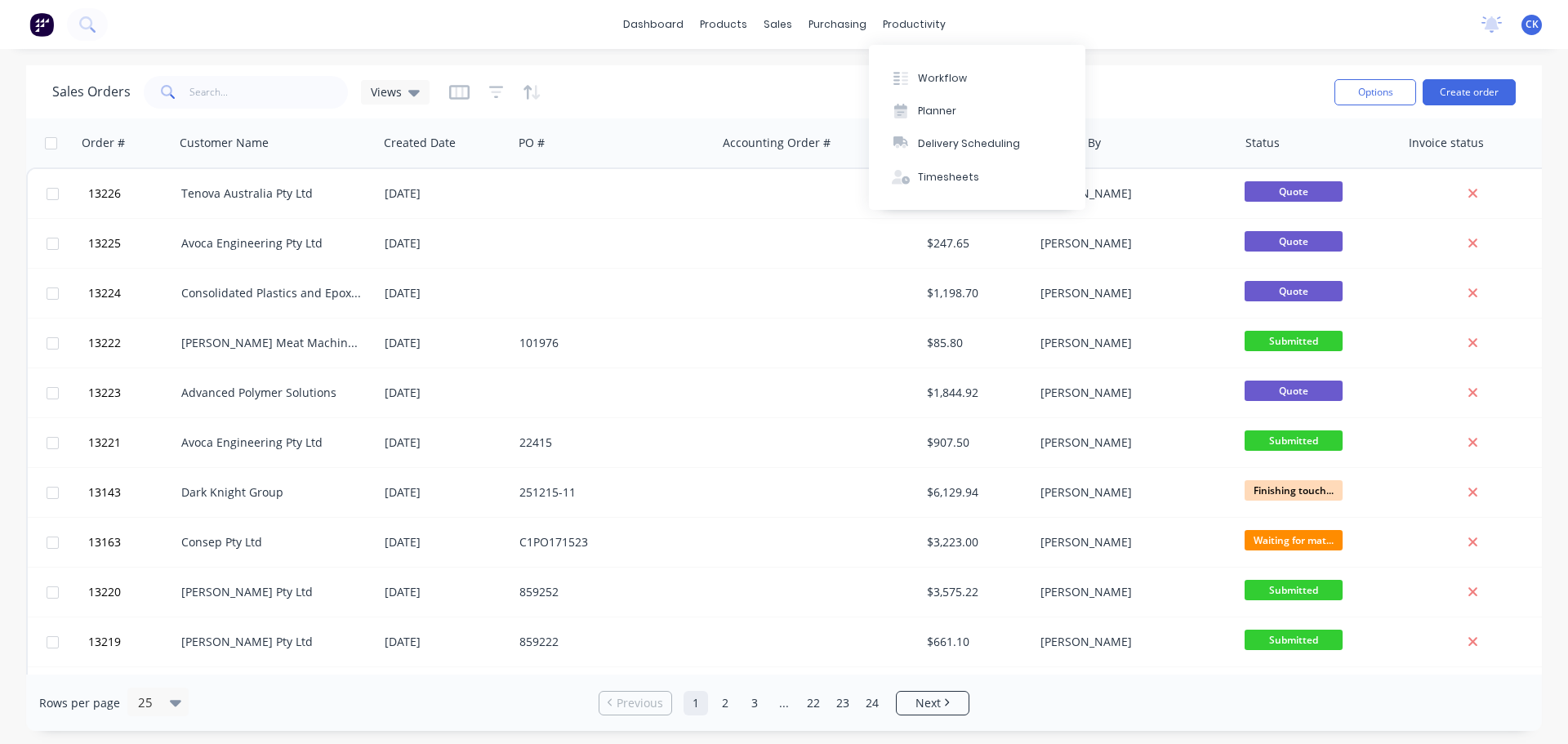
click at [891, 58] on div "Workflow Planner Delivery Scheduling Timesheets" at bounding box center [977, 127] width 217 height 165
click at [895, 87] on button "Workflow" at bounding box center [977, 78] width 217 height 33
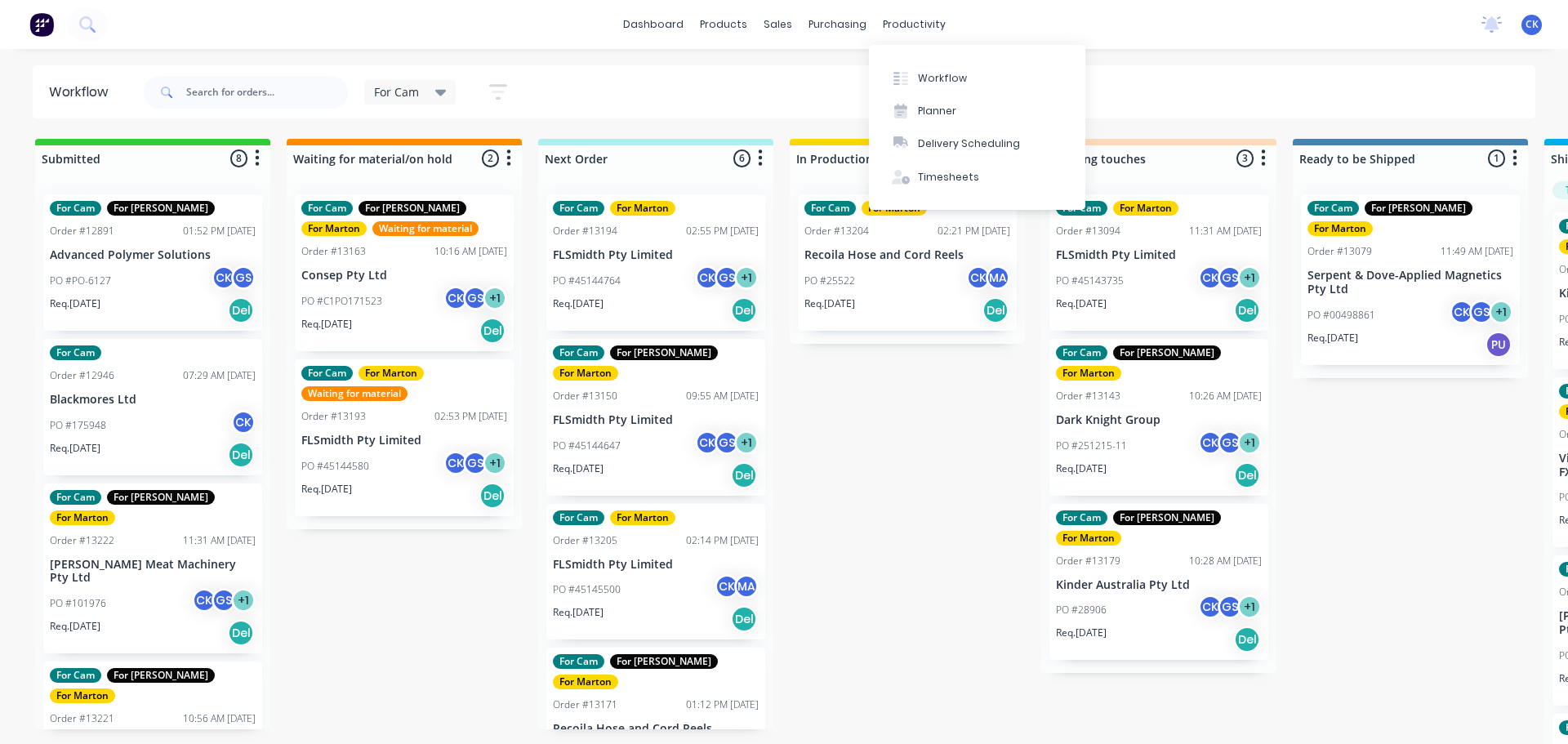
click at [916, 77] on button "Workflow" at bounding box center [977, 78] width 217 height 33
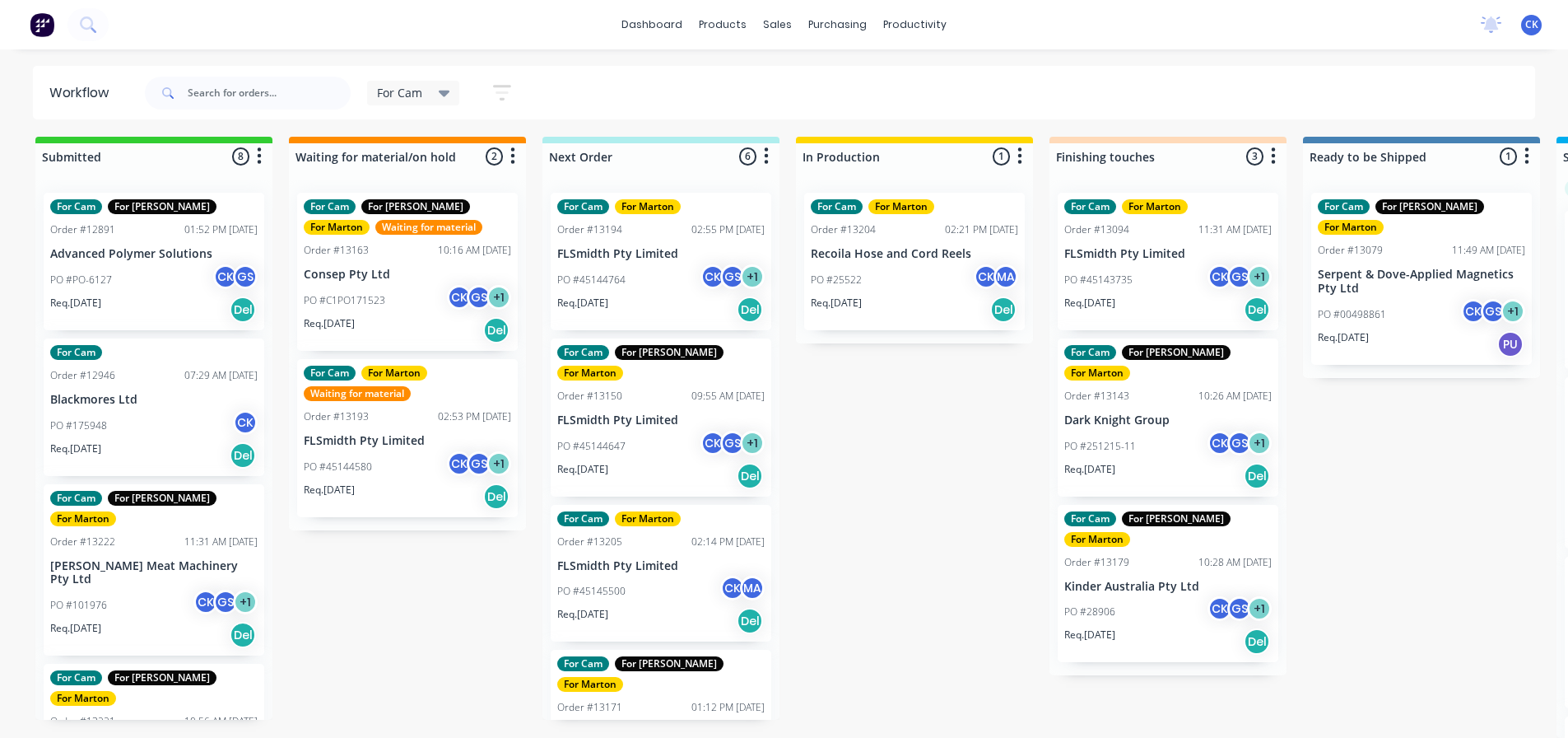
scroll to position [15, 0]
click at [847, 296] on p "Req. 15/08/25" at bounding box center [836, 302] width 51 height 14
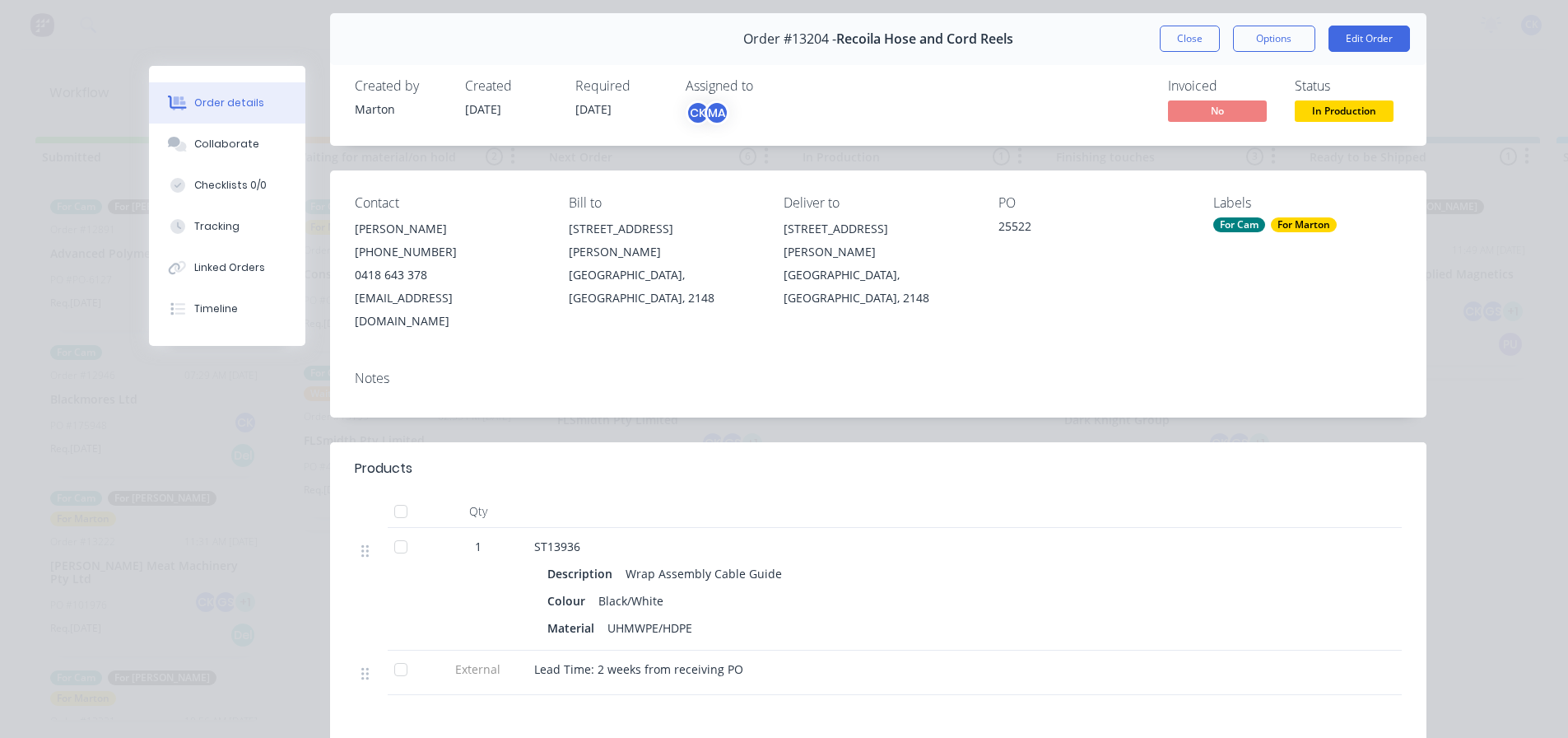
scroll to position [165, 0]
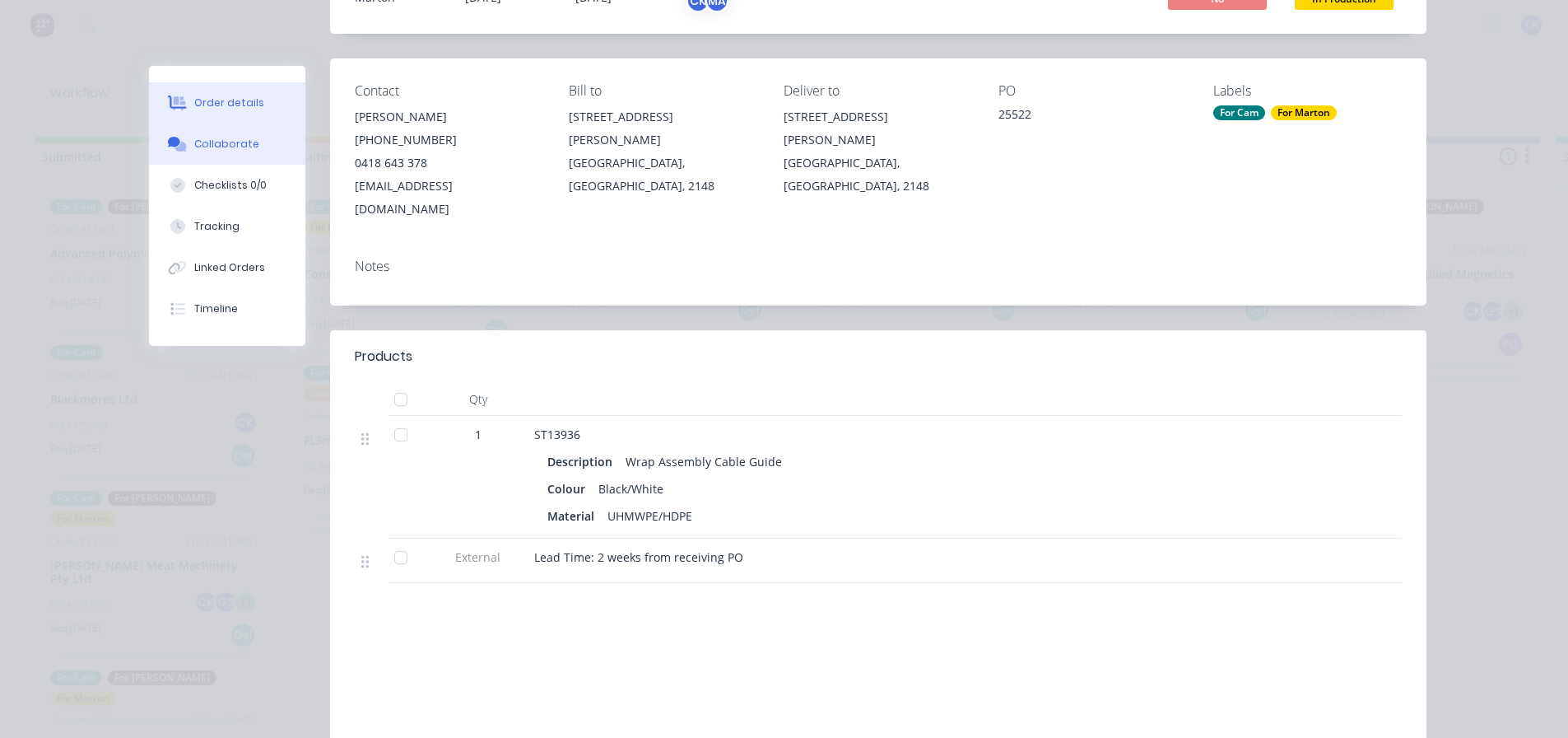
click at [221, 157] on button "Collaborate" at bounding box center [227, 144] width 156 height 41
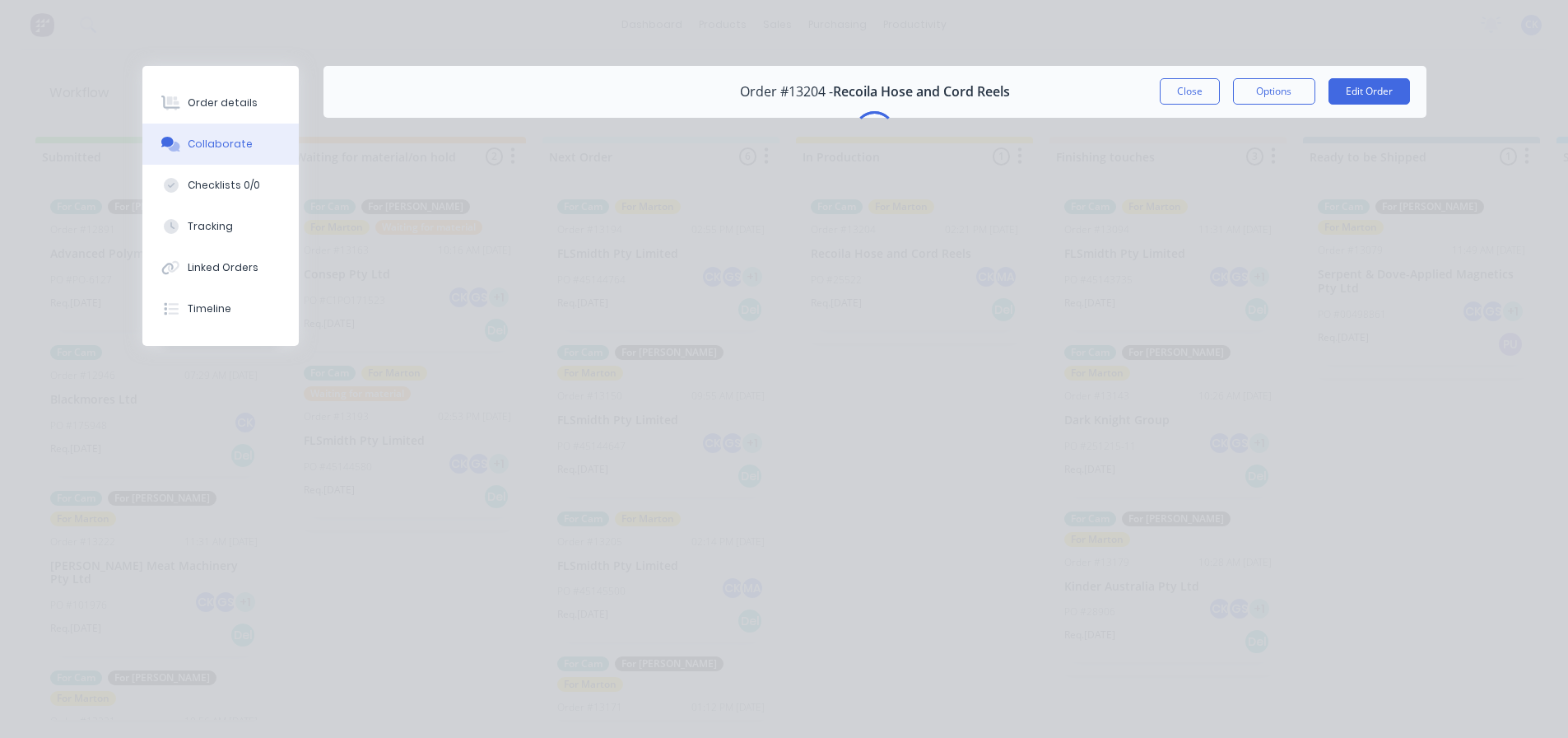
scroll to position [0, 0]
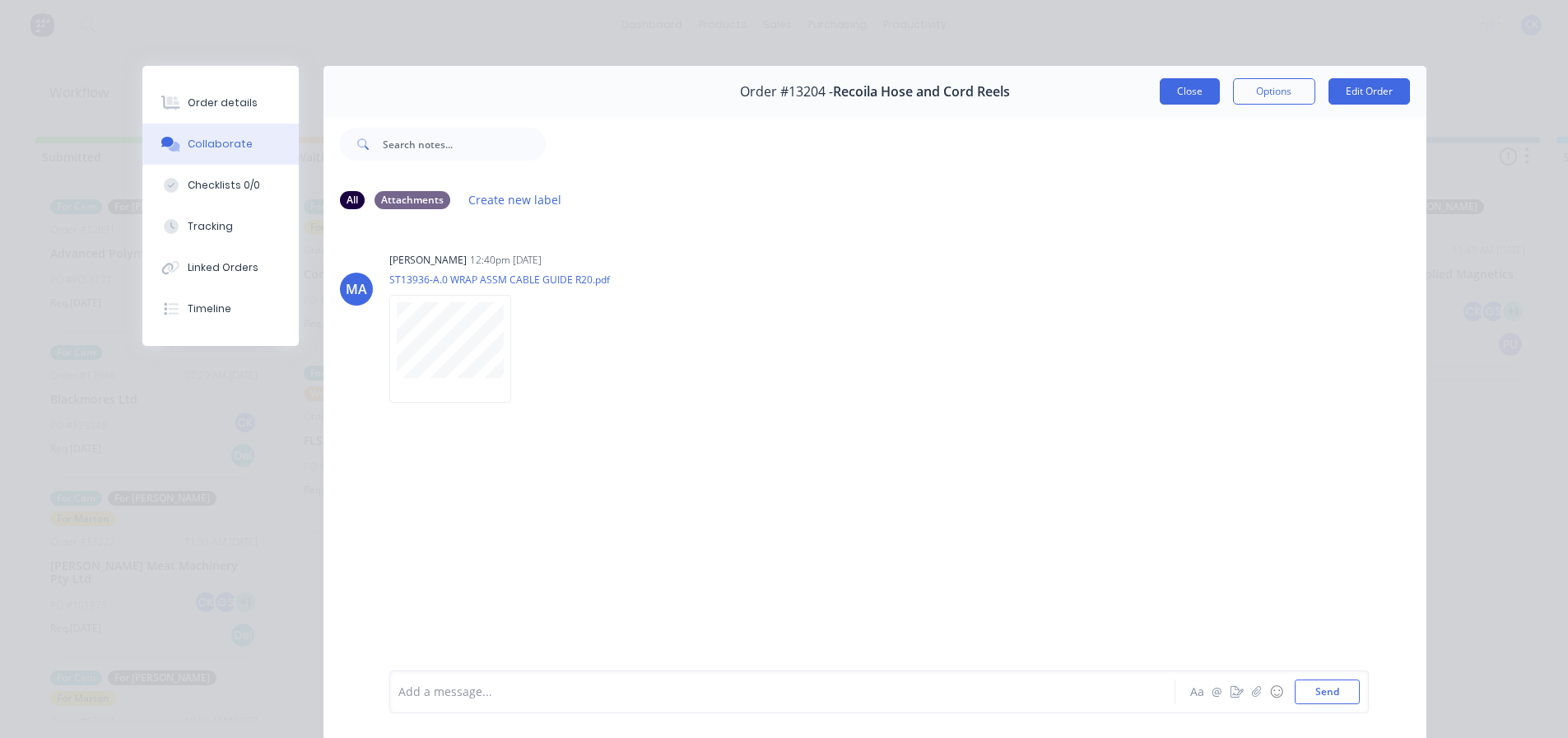
click at [1176, 95] on button "Close" at bounding box center [1189, 91] width 60 height 26
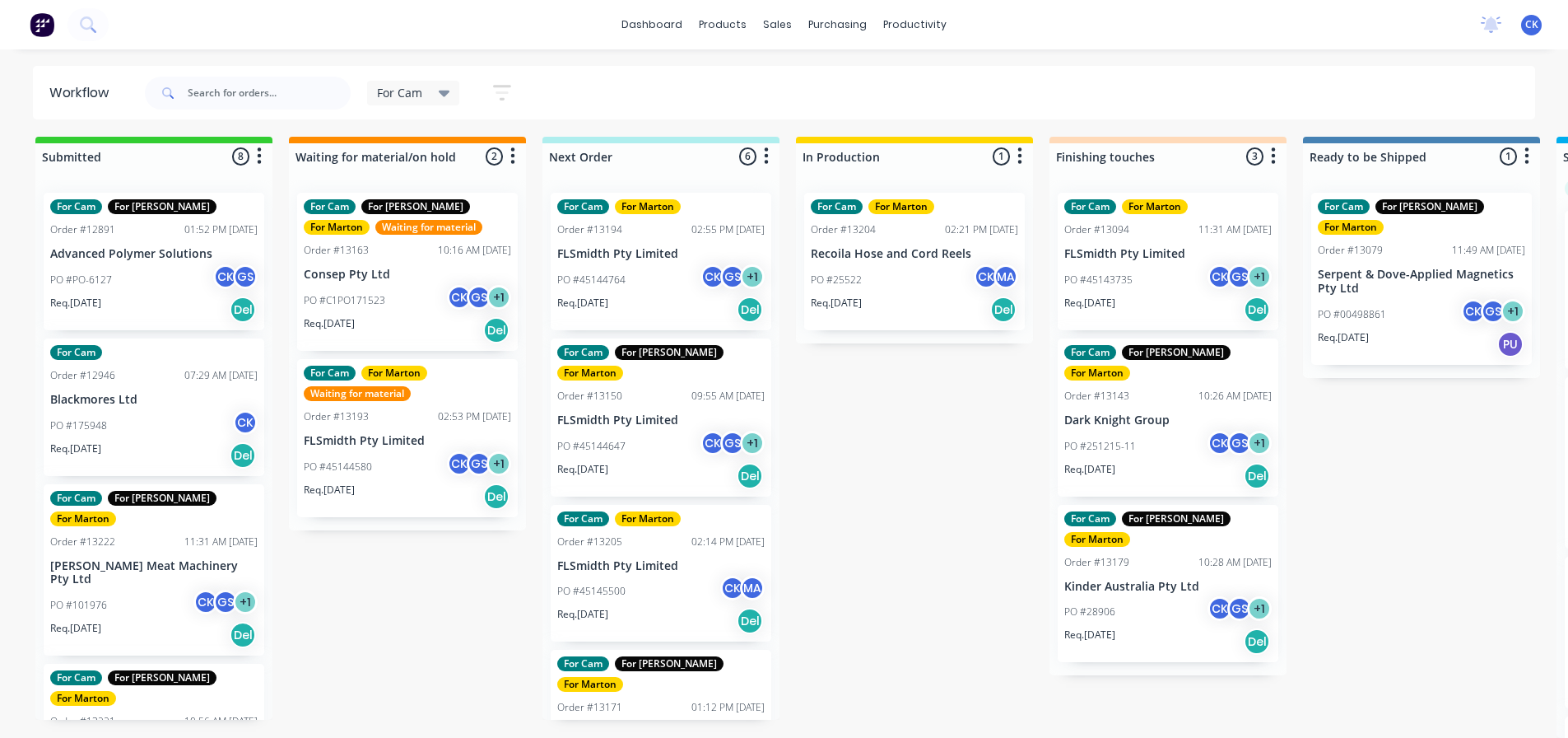
click at [650, 274] on div "PO #45144764 CK GS + 1" at bounding box center [660, 279] width 207 height 31
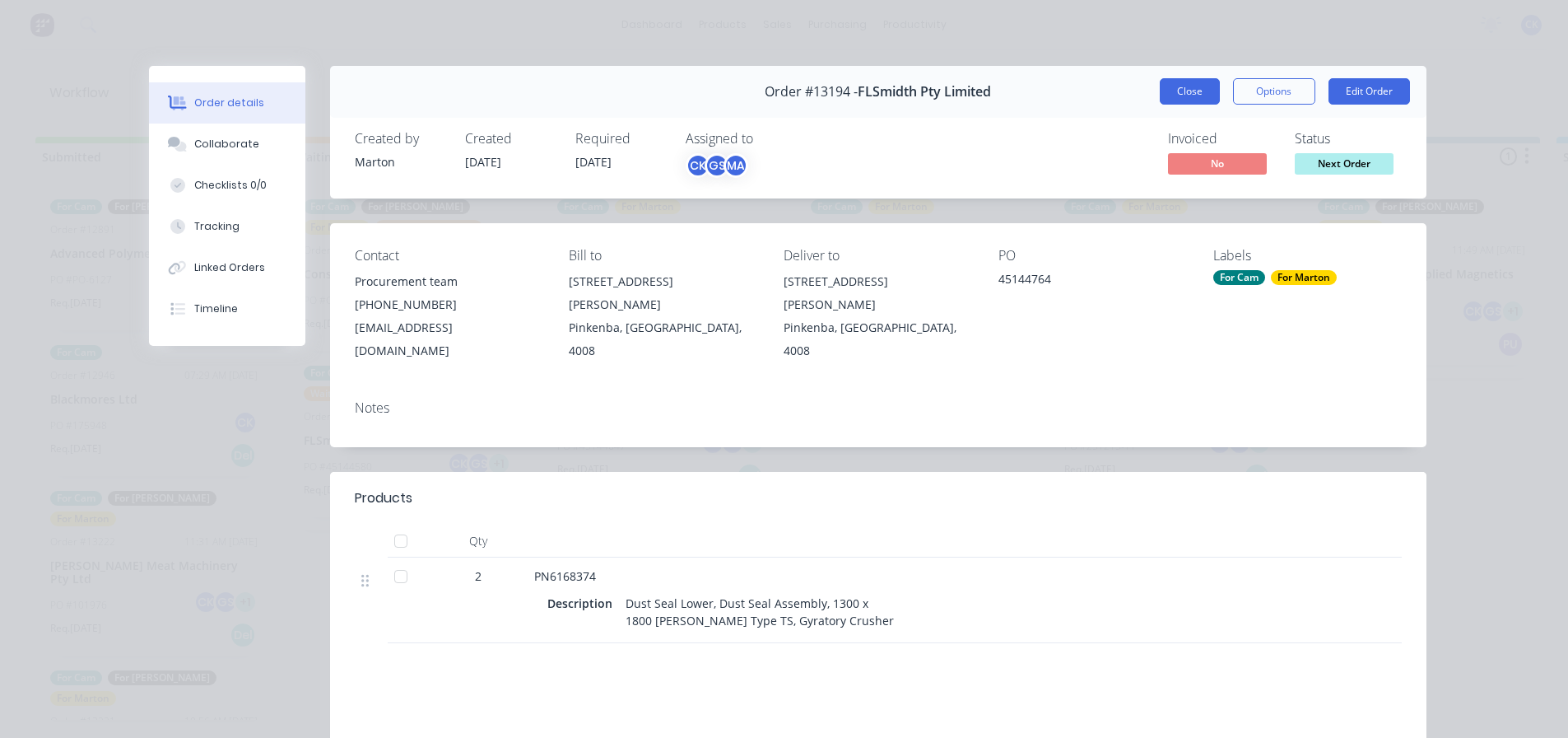
click at [1161, 93] on button "Close" at bounding box center [1189, 91] width 60 height 26
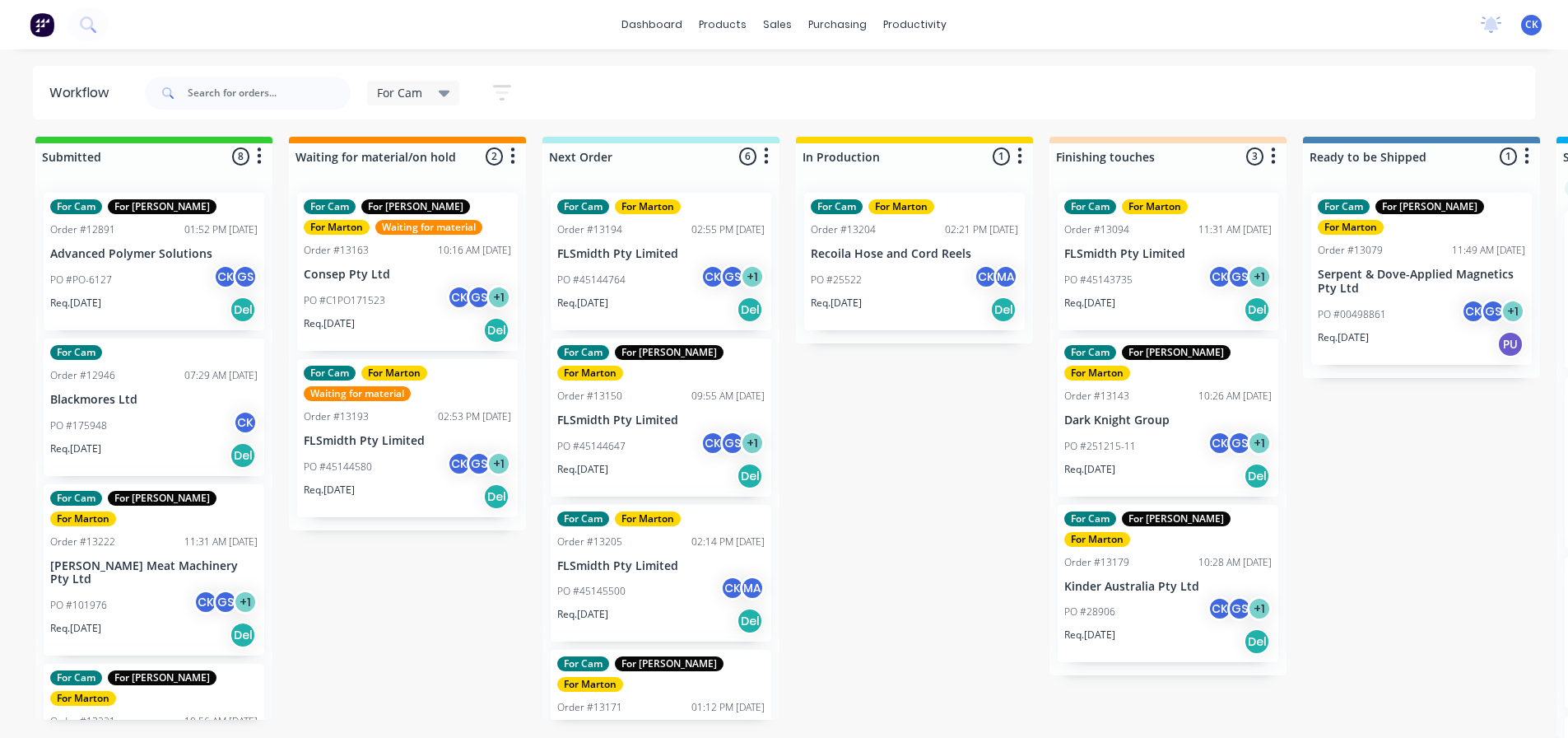
click at [656, 414] on p "FLSmidth Pty Limited" at bounding box center [660, 420] width 207 height 14
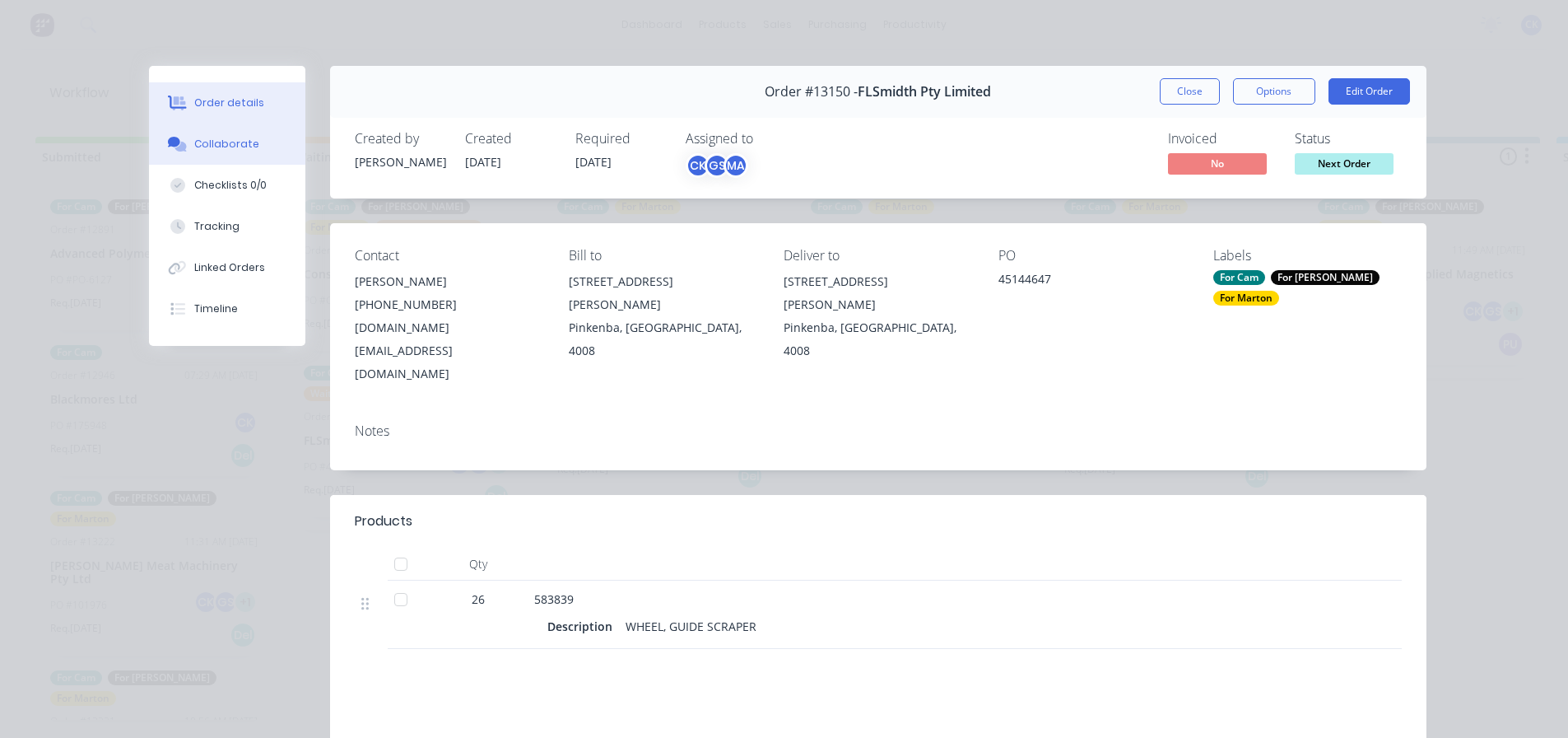
click at [260, 140] on button "Collaborate" at bounding box center [227, 144] width 156 height 41
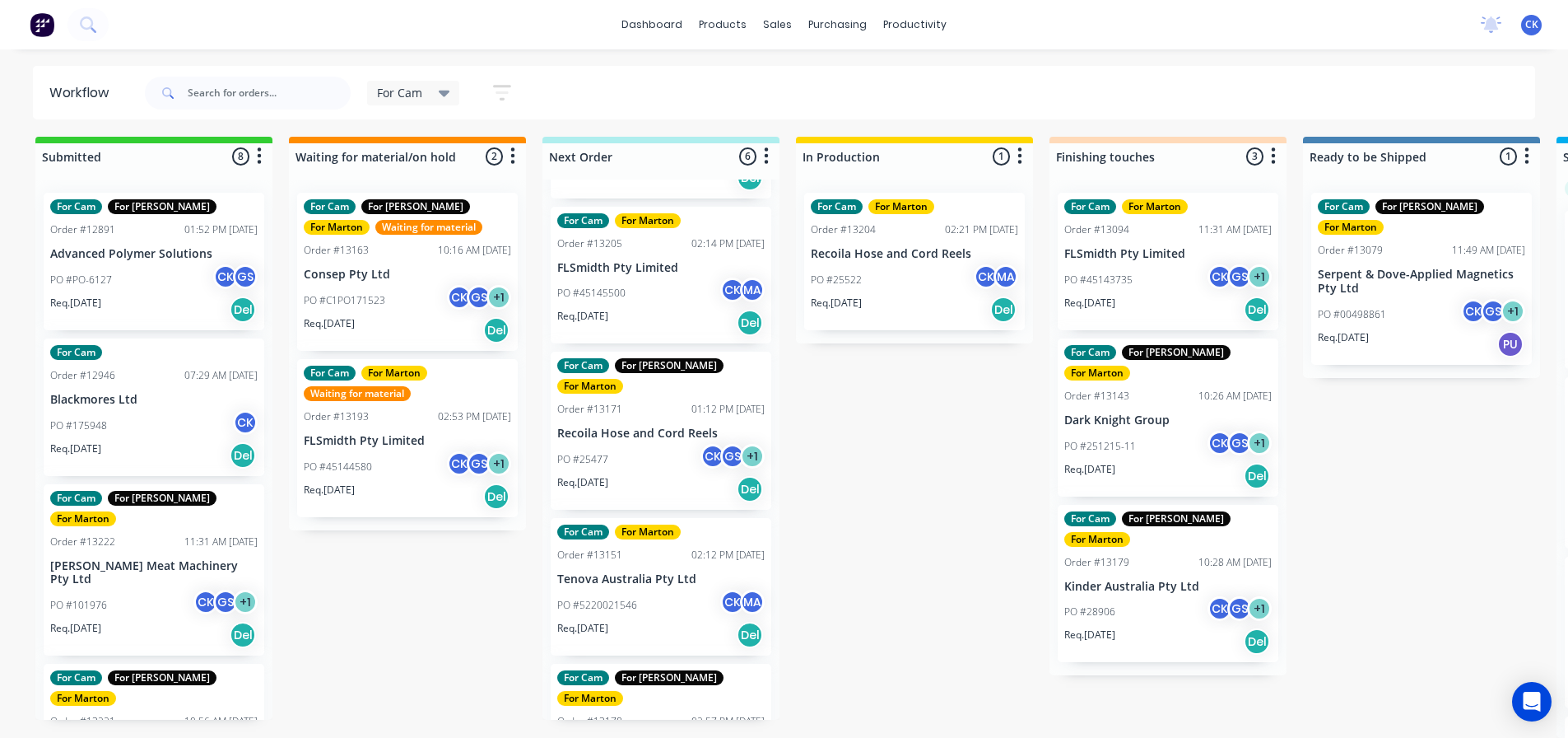
scroll to position [330, 0]
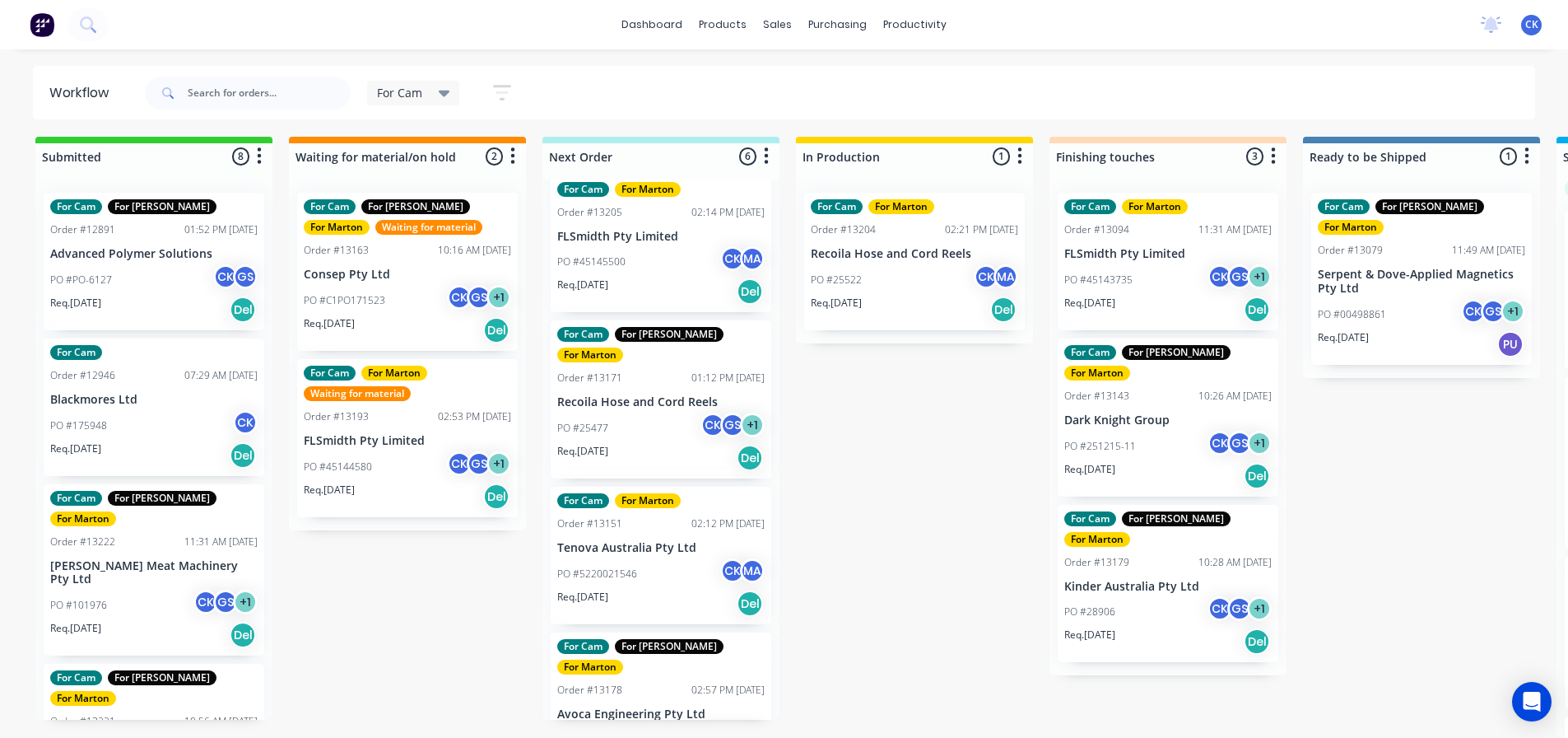
click at [645, 444] on div "Req. 01/09/25 Del" at bounding box center [660, 458] width 207 height 28
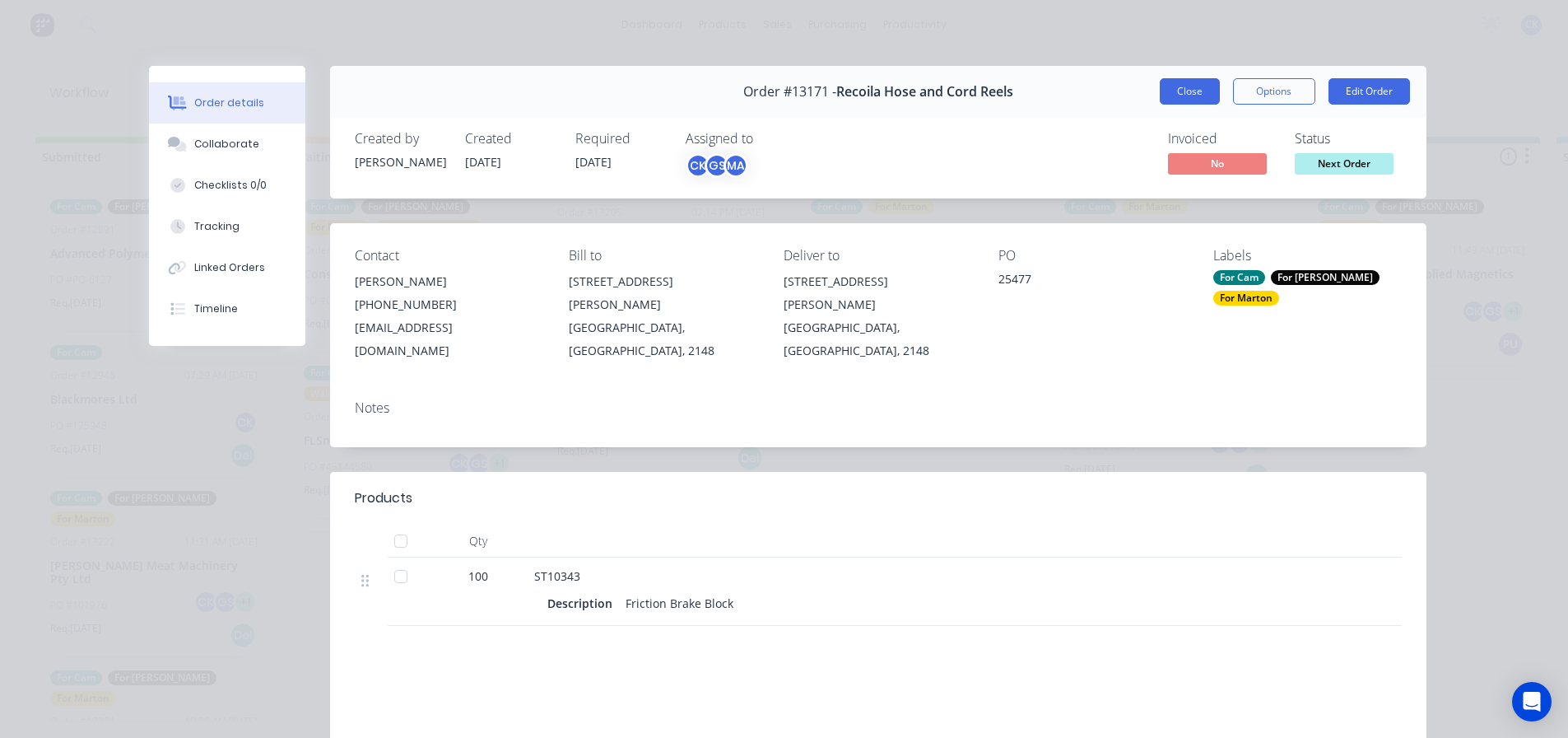
click at [1201, 95] on button "Close" at bounding box center [1189, 91] width 60 height 26
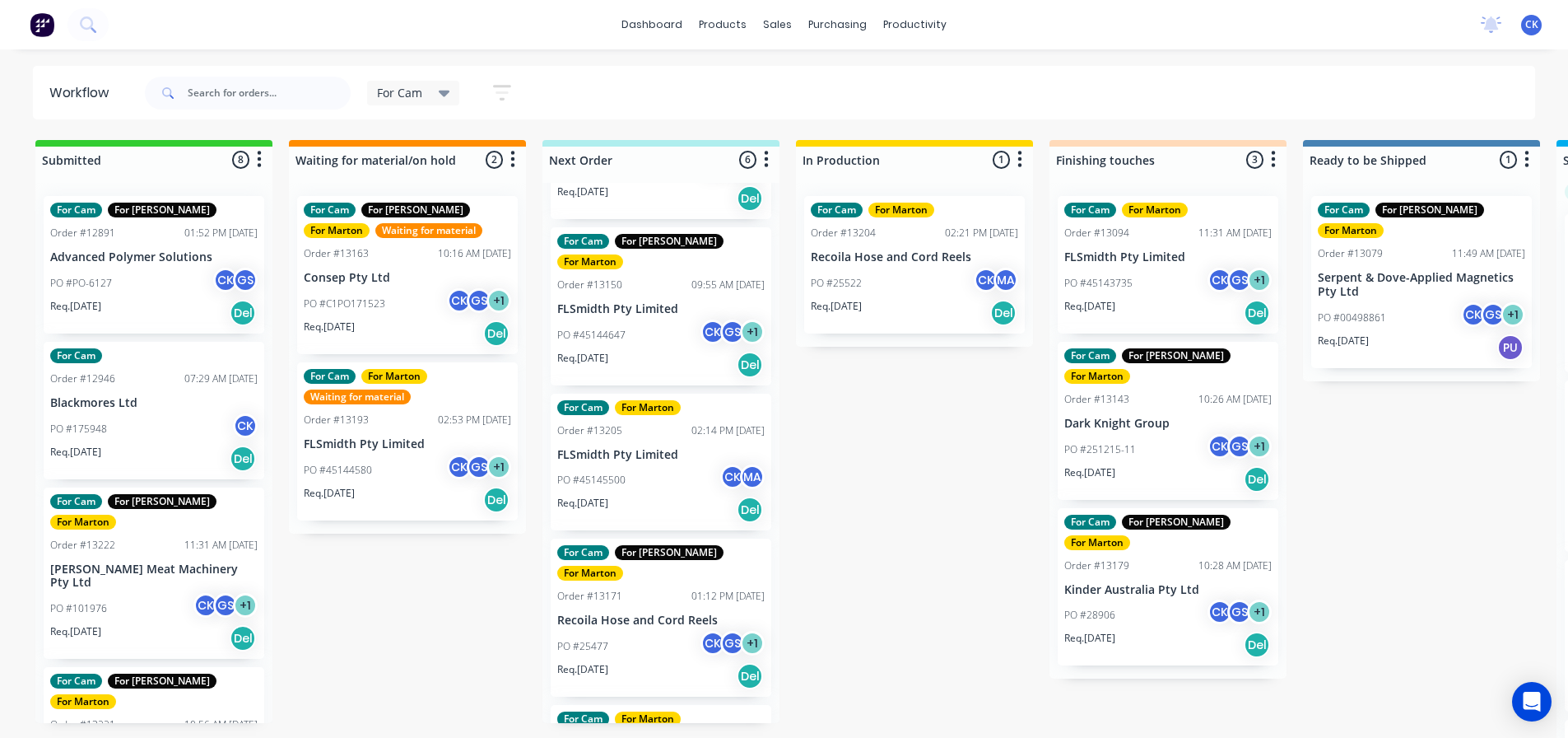
scroll to position [82, 0]
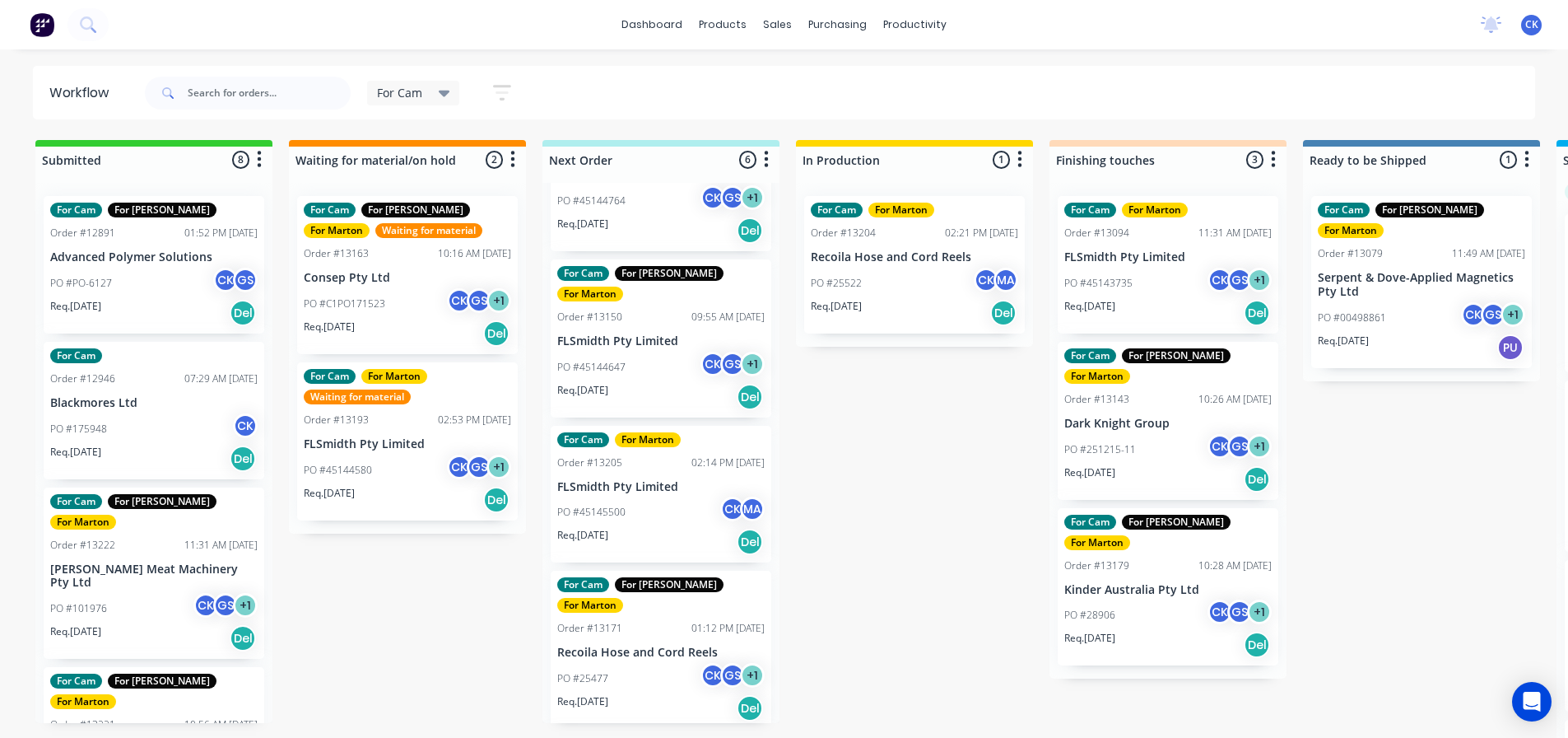
click at [653, 352] on div "PO #45144647 CK GS + 1" at bounding box center [660, 367] width 207 height 31
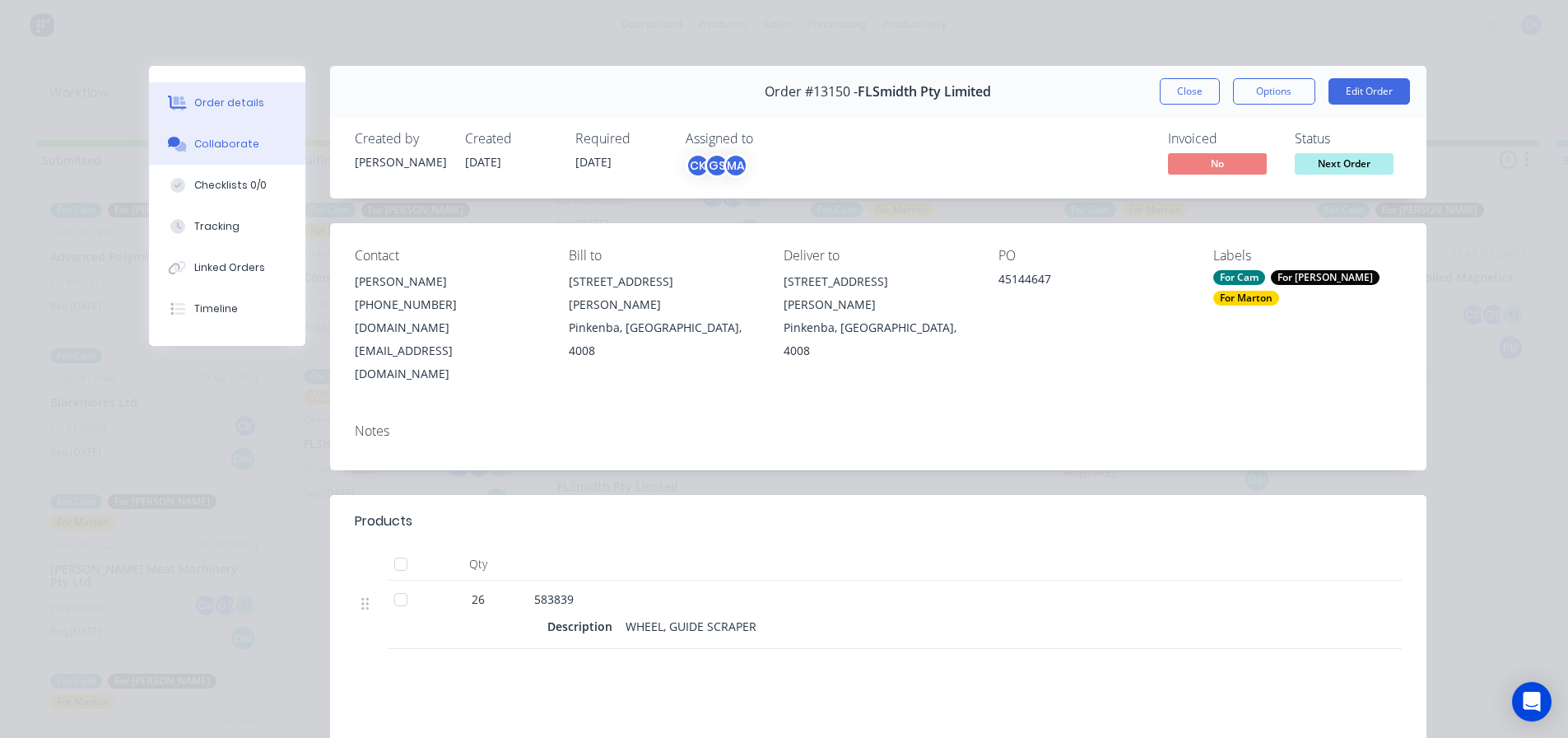
click at [230, 154] on button "Collaborate" at bounding box center [227, 144] width 156 height 41
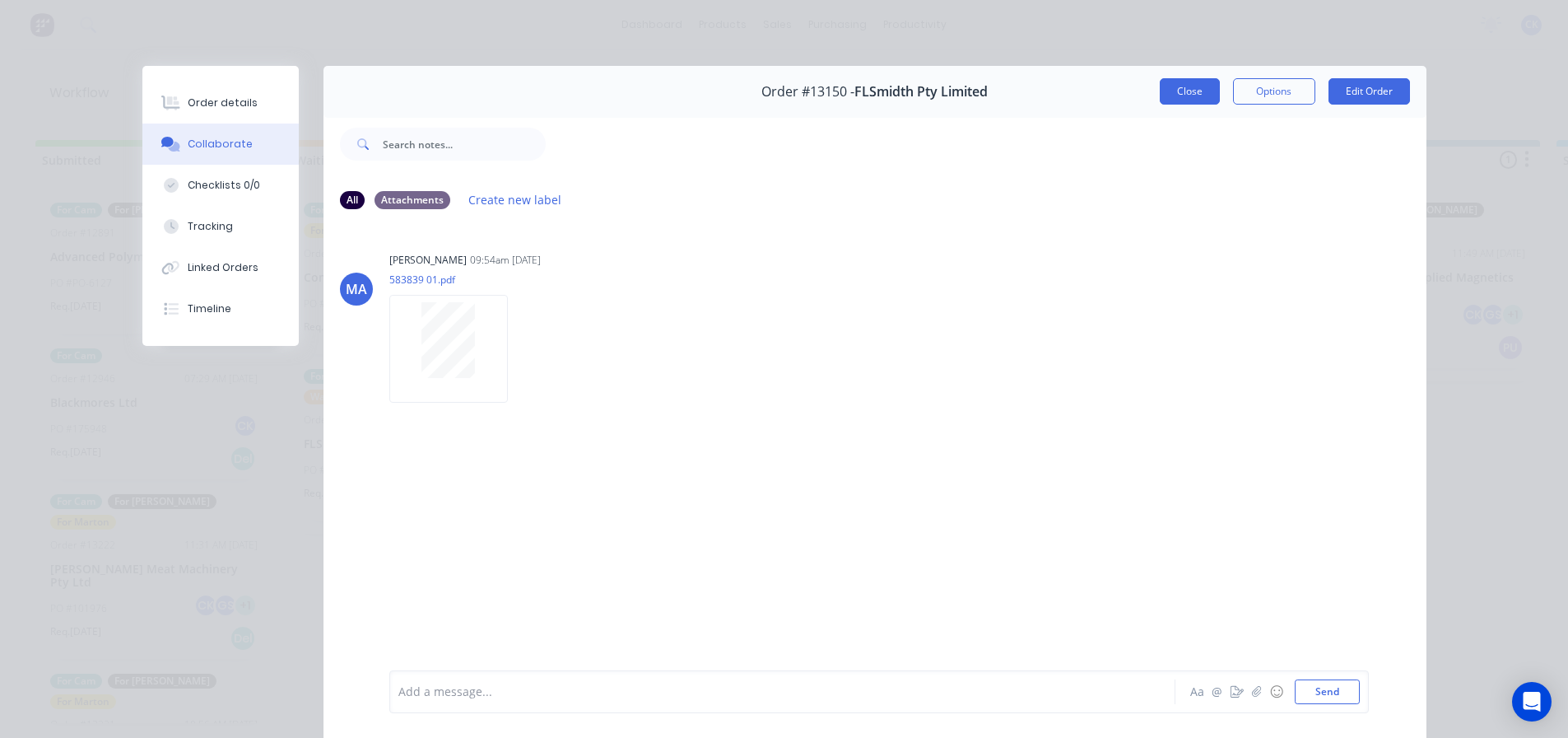
click at [1172, 93] on button "Close" at bounding box center [1189, 91] width 60 height 26
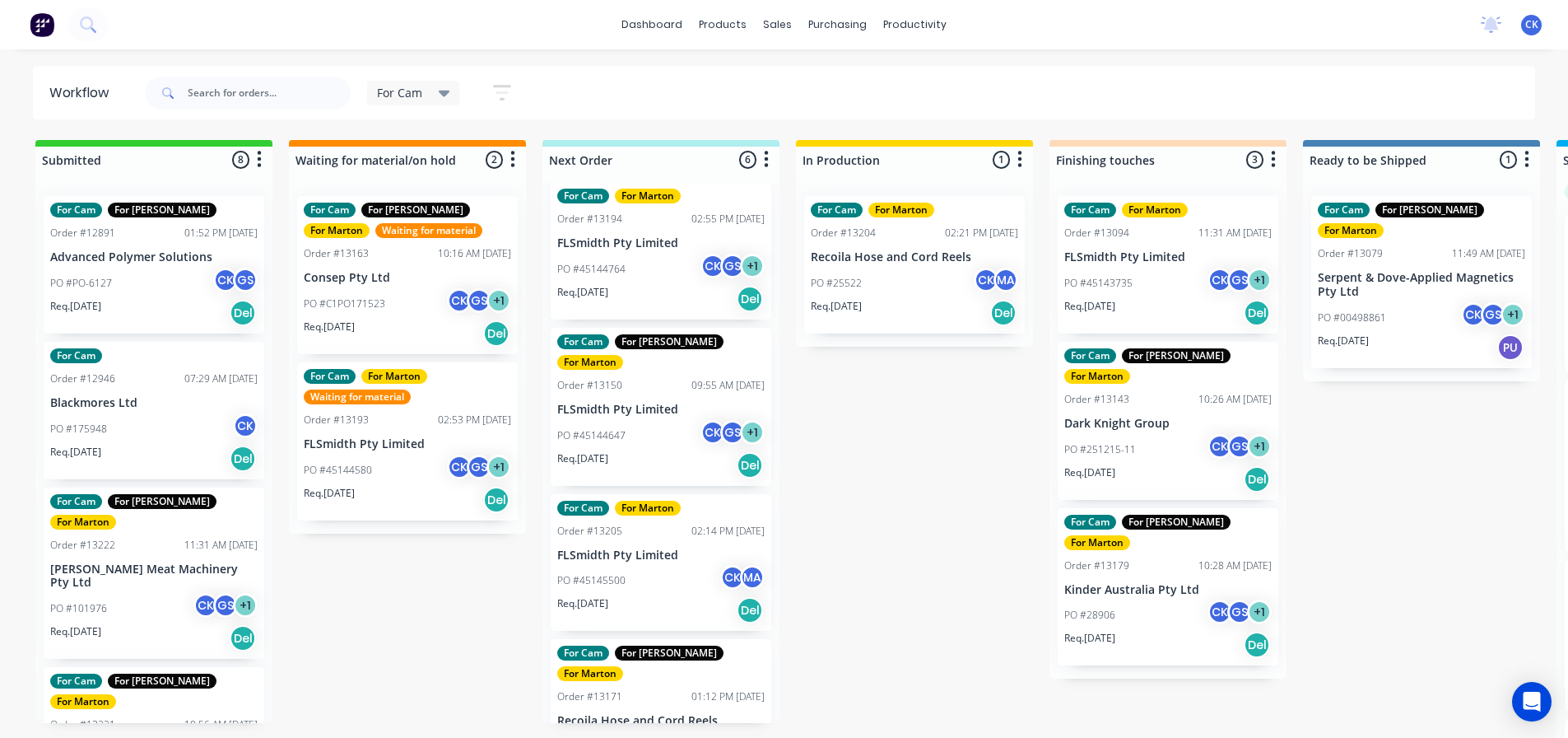
scroll to position [0, 0]
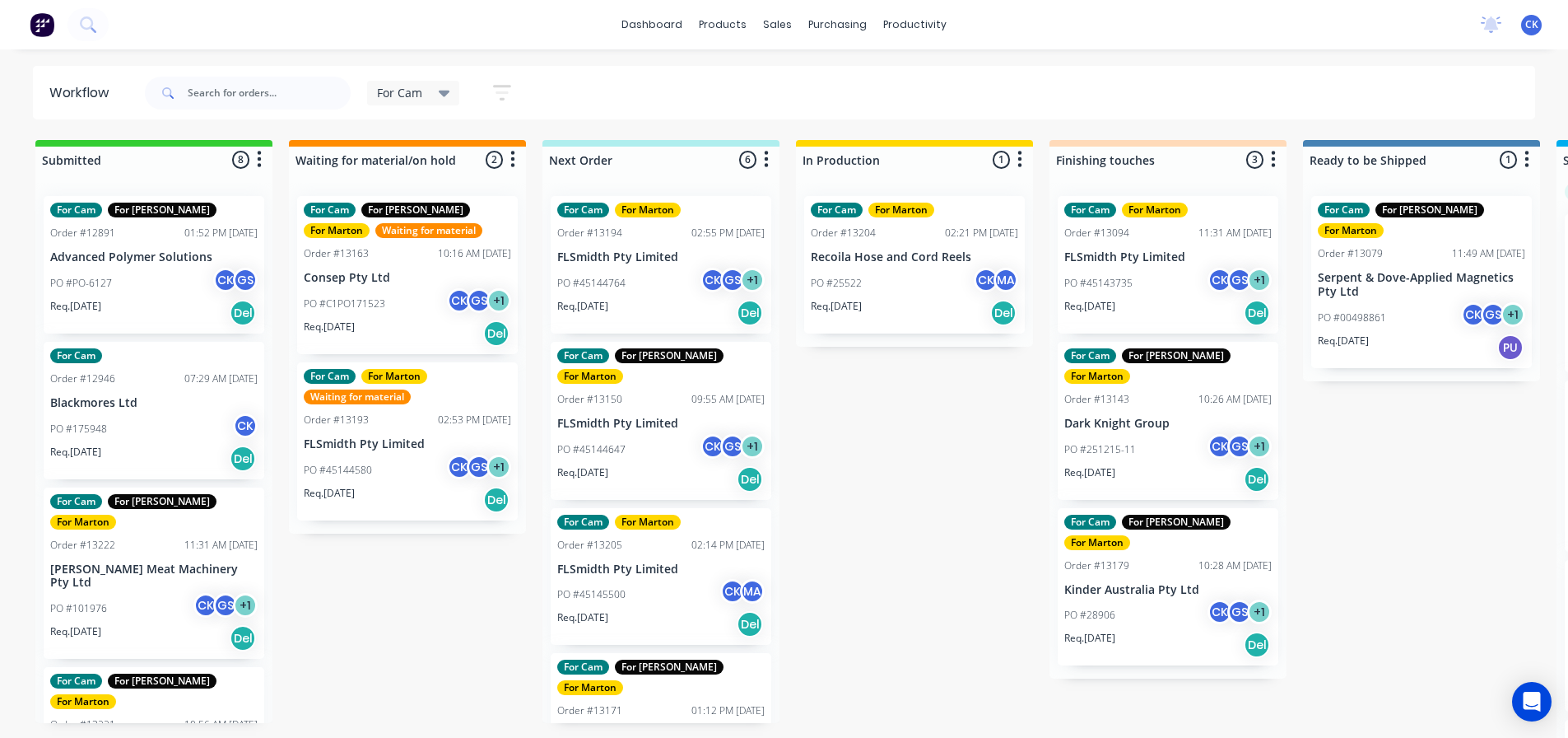
click at [632, 434] on div "PO #45144647 CK GS + 1" at bounding box center [660, 449] width 207 height 31
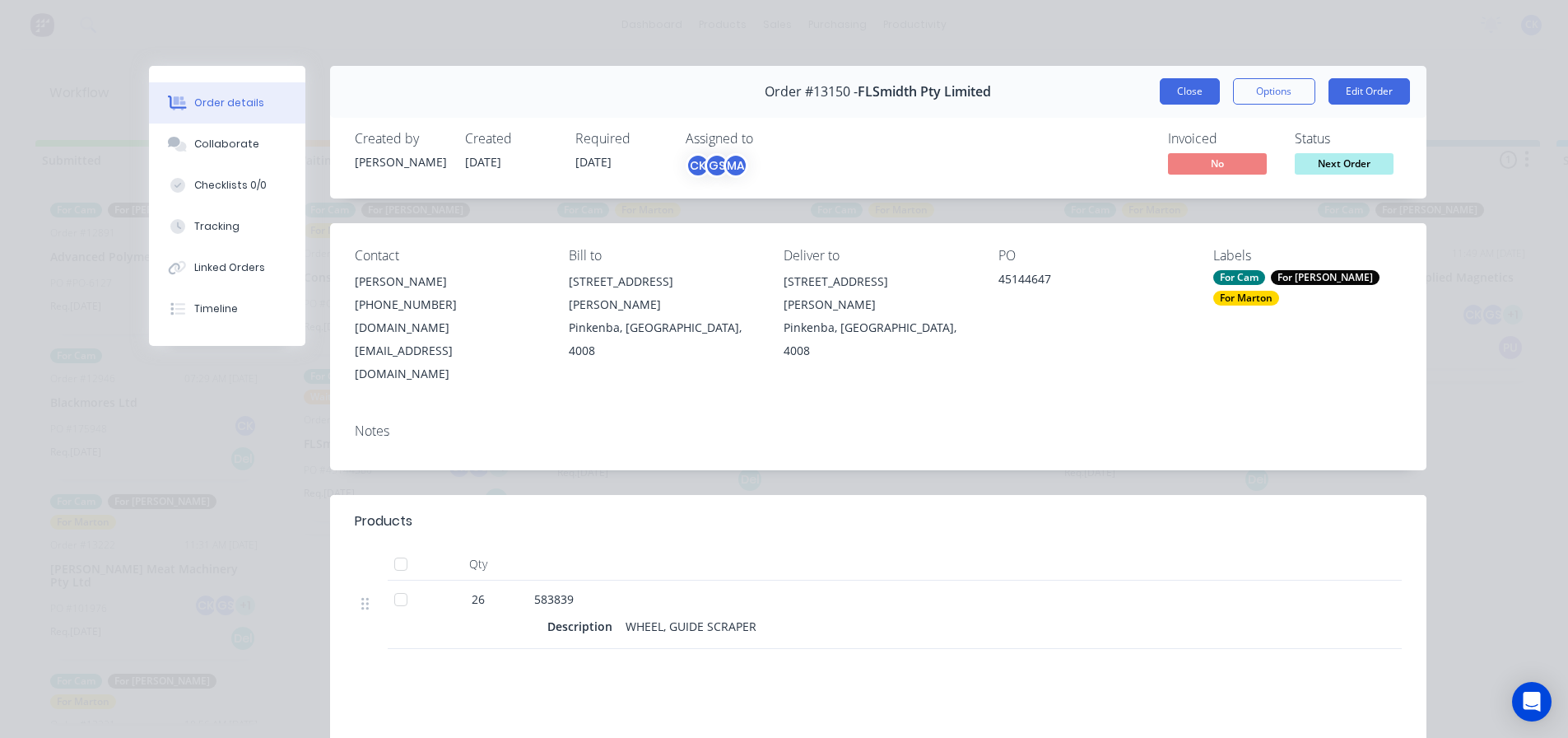
click at [1160, 95] on button "Close" at bounding box center [1189, 91] width 60 height 26
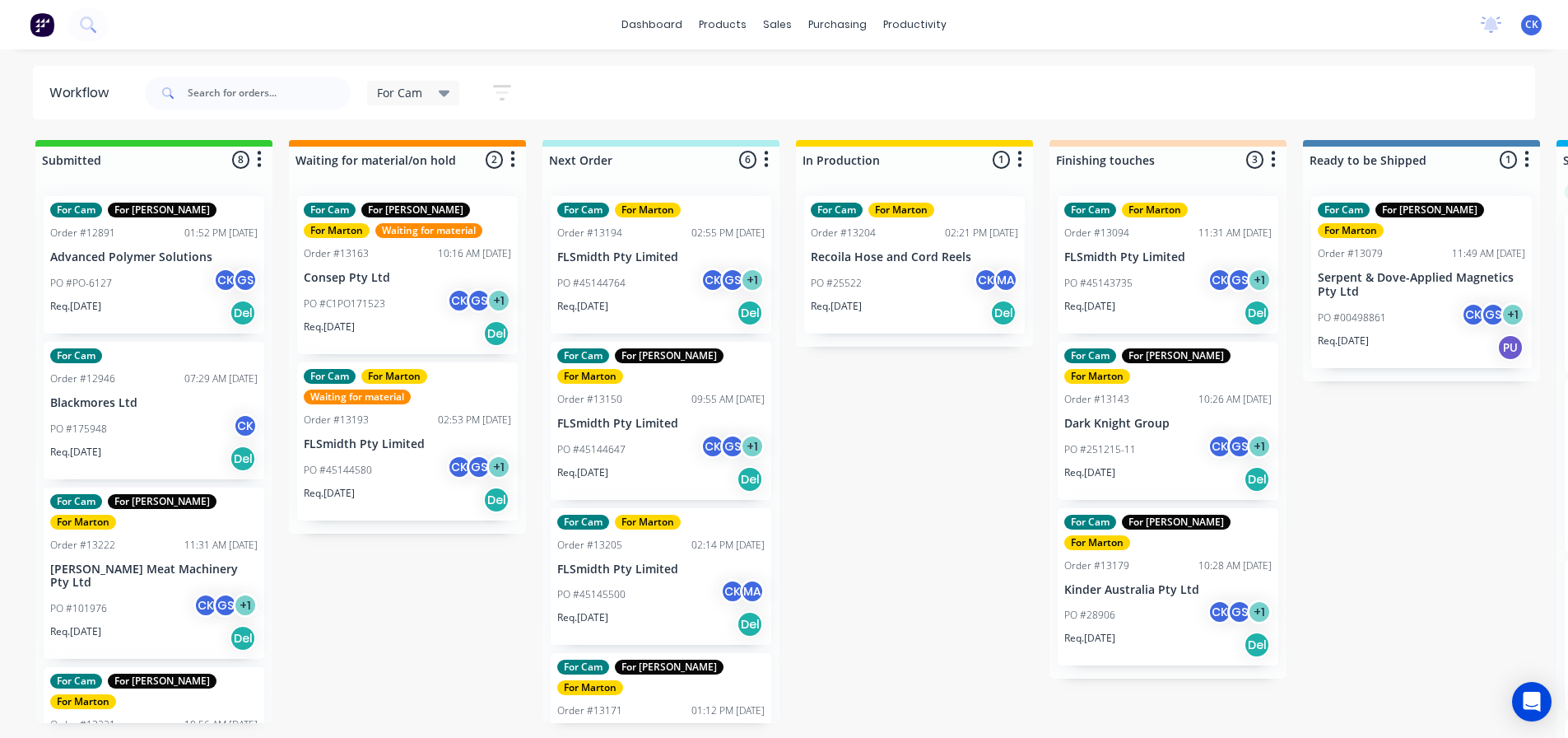
click at [417, 498] on div "Req. 17/08/25 Del" at bounding box center [407, 499] width 207 height 28
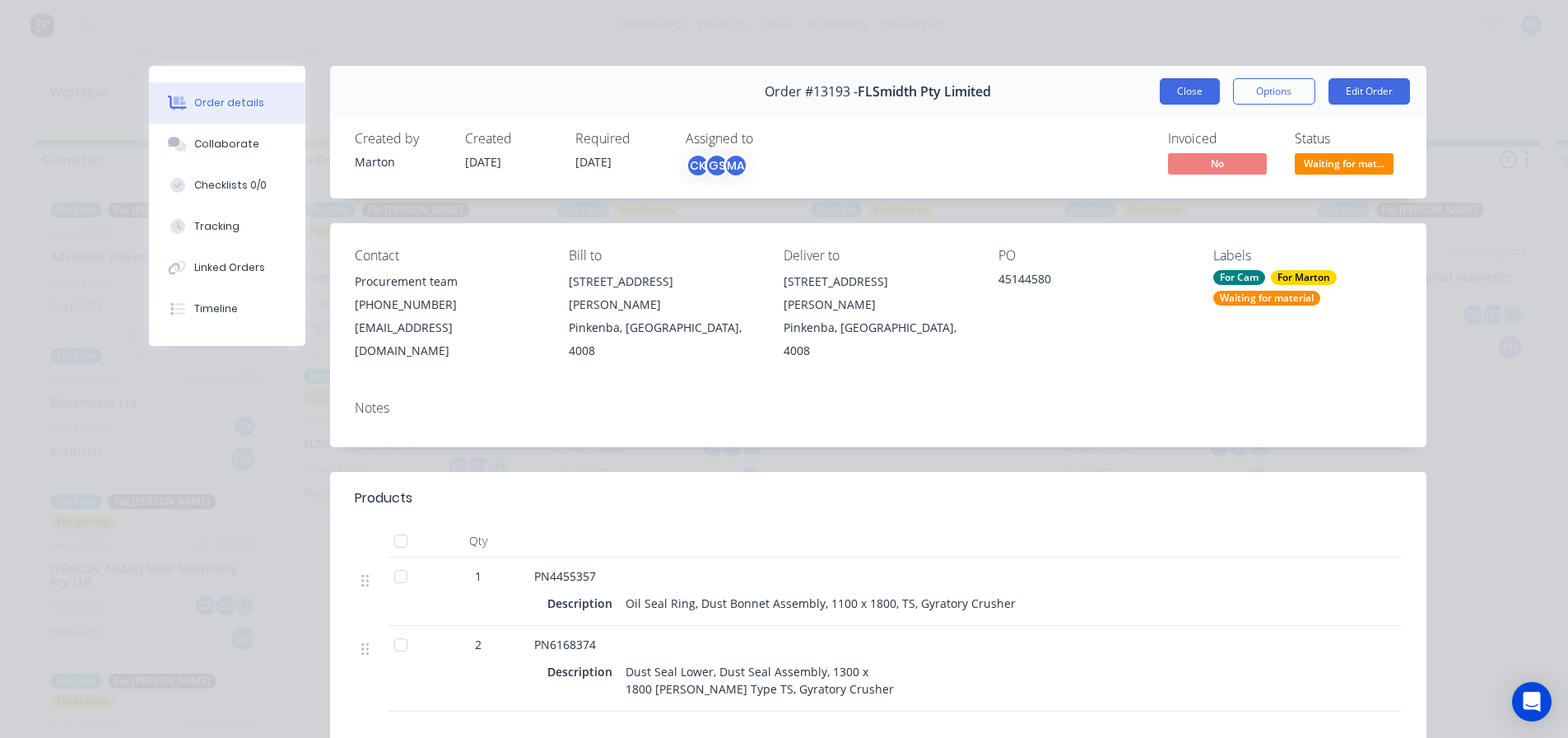
click at [1164, 86] on button "Close" at bounding box center [1189, 91] width 60 height 26
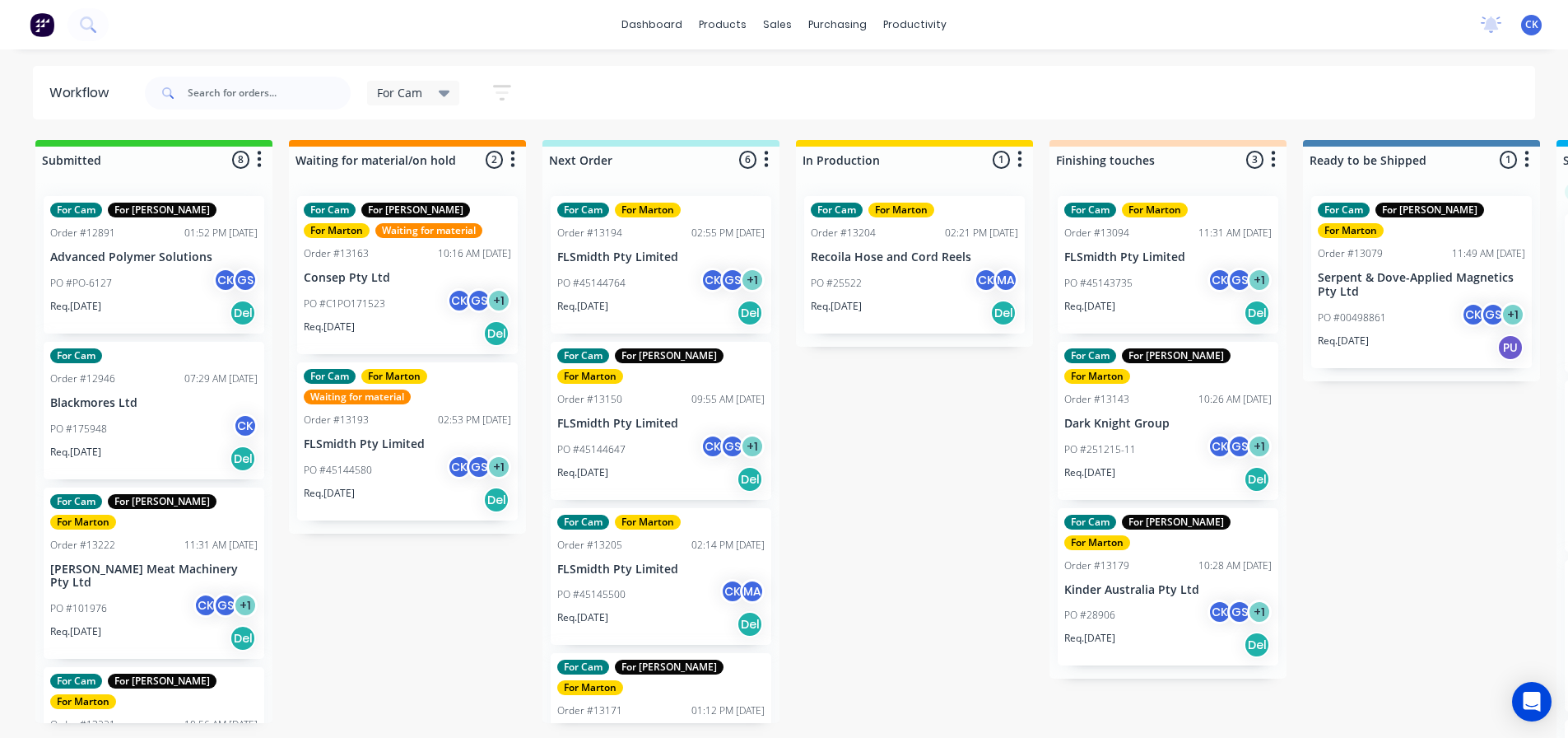
click at [1113, 295] on div "PO #45143735 CK GS + 1" at bounding box center [1167, 283] width 207 height 31
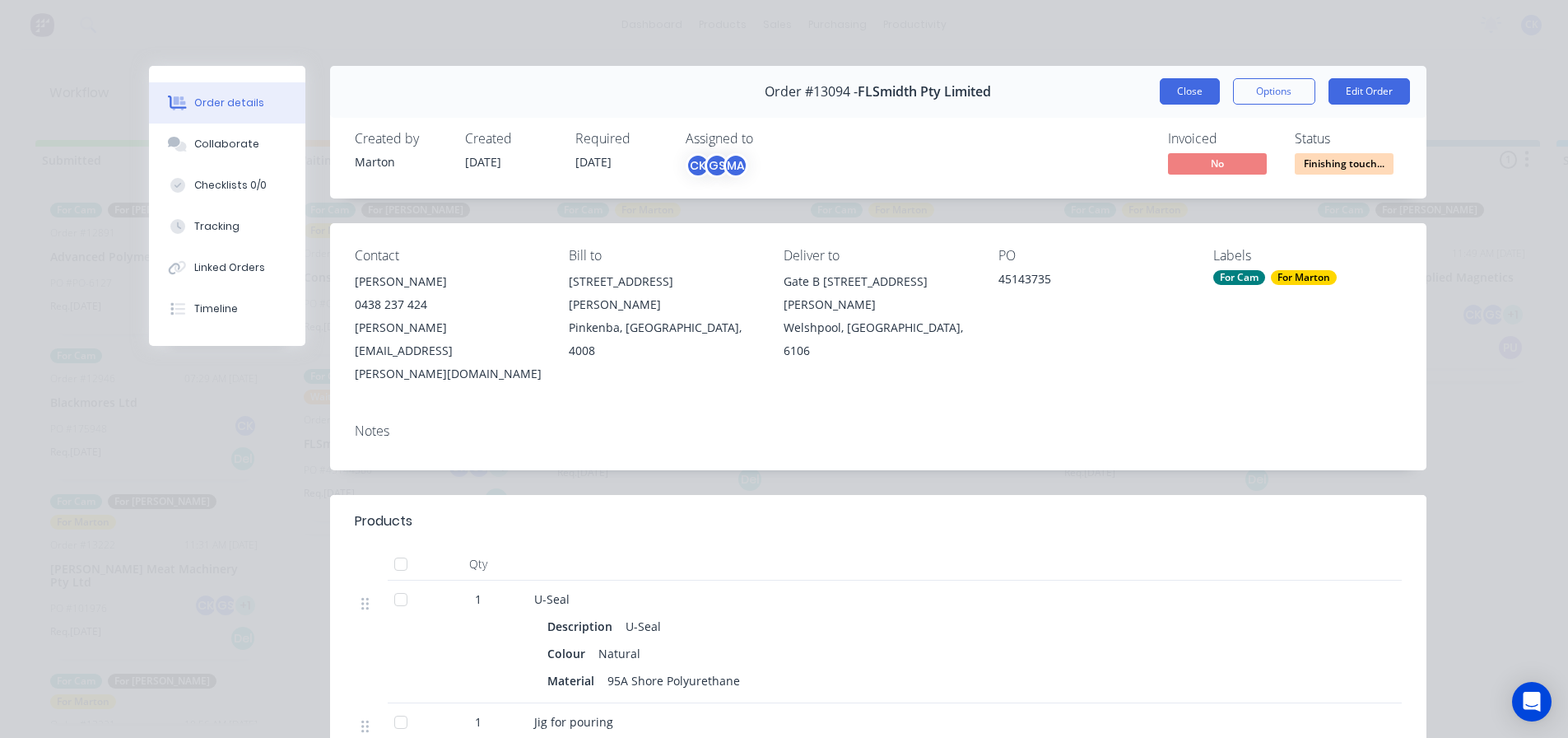
click at [1181, 88] on button "Close" at bounding box center [1189, 91] width 60 height 26
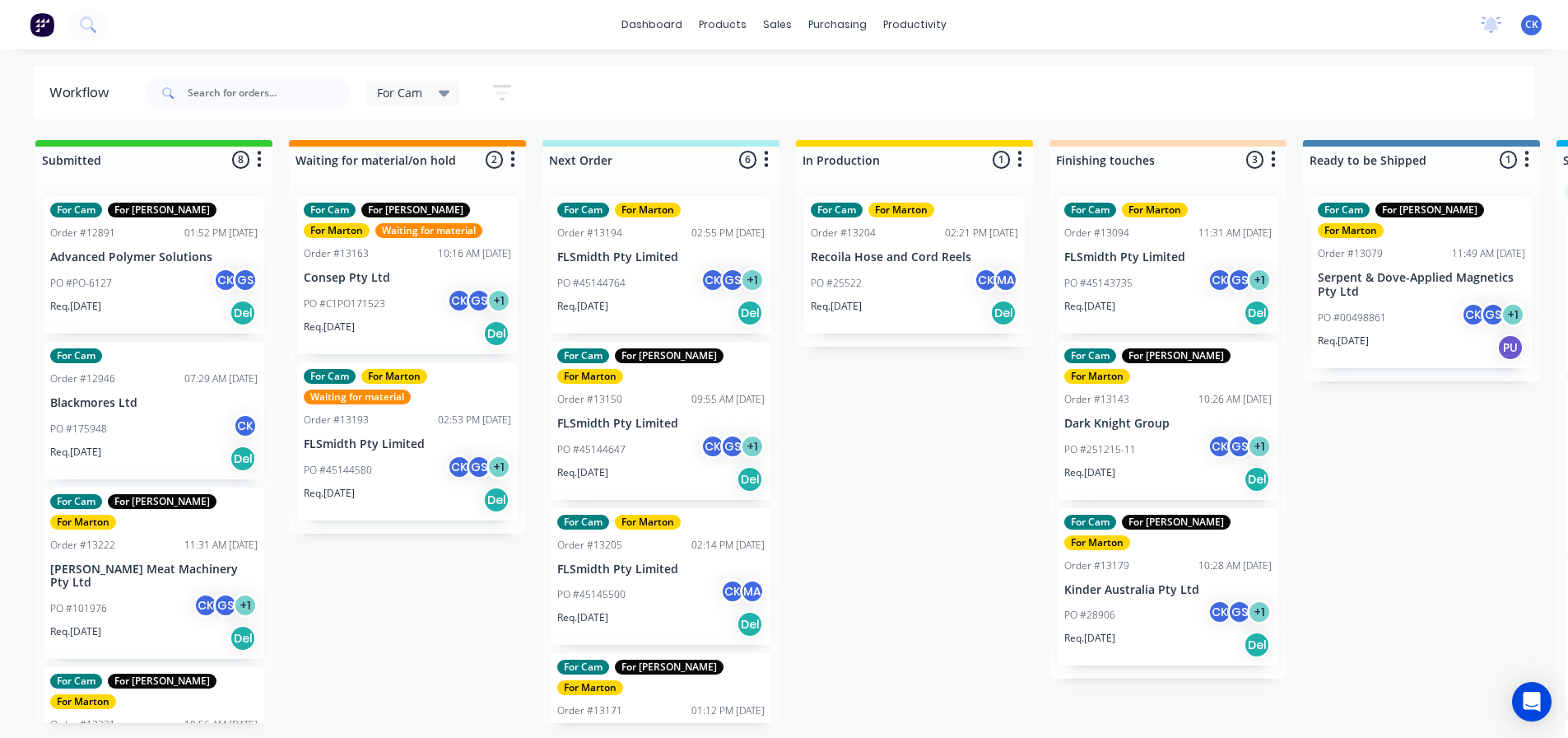
click at [1161, 434] on div "PO #251215-11 CK GS + 1" at bounding box center [1167, 449] width 207 height 31
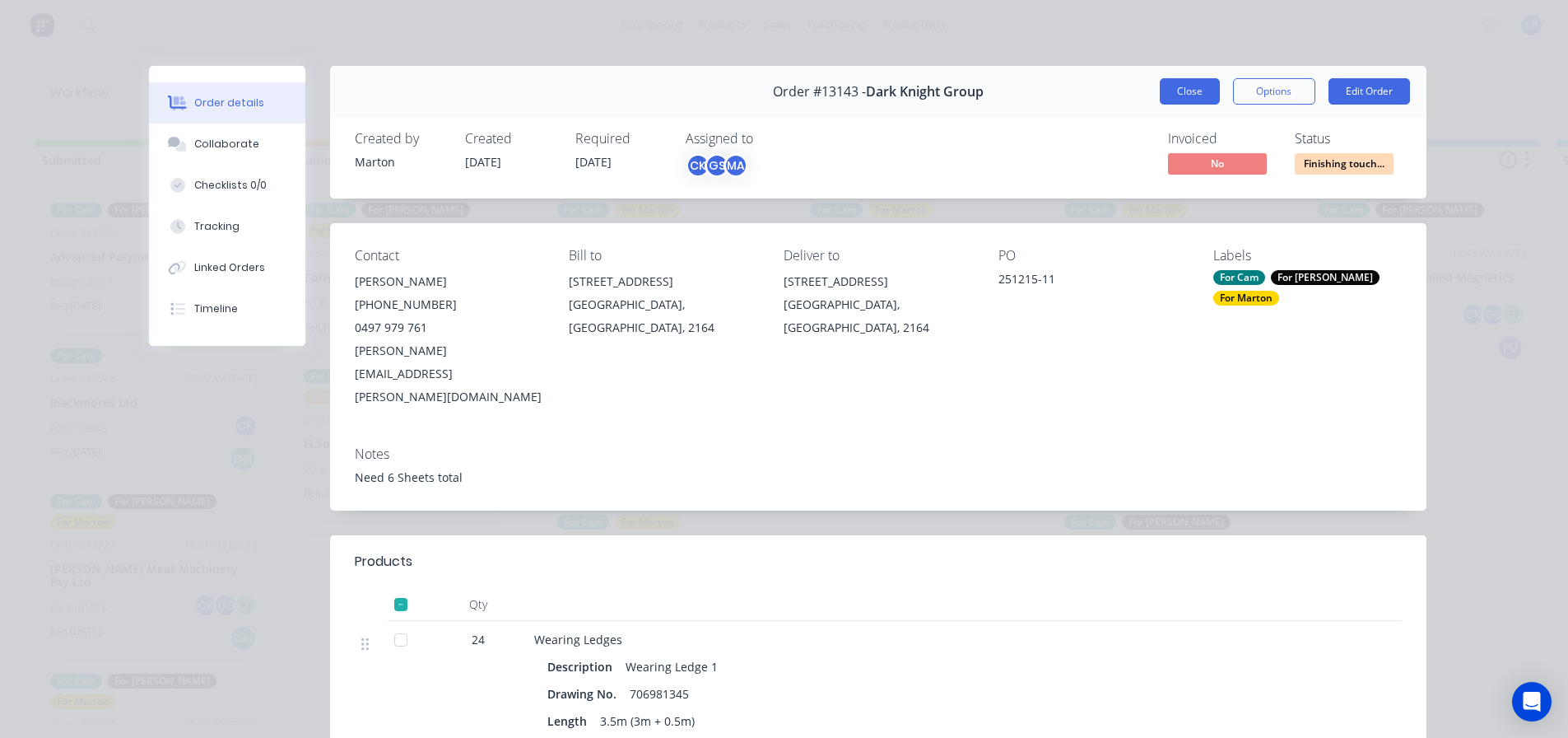
click at [1194, 88] on button "Close" at bounding box center [1189, 91] width 60 height 26
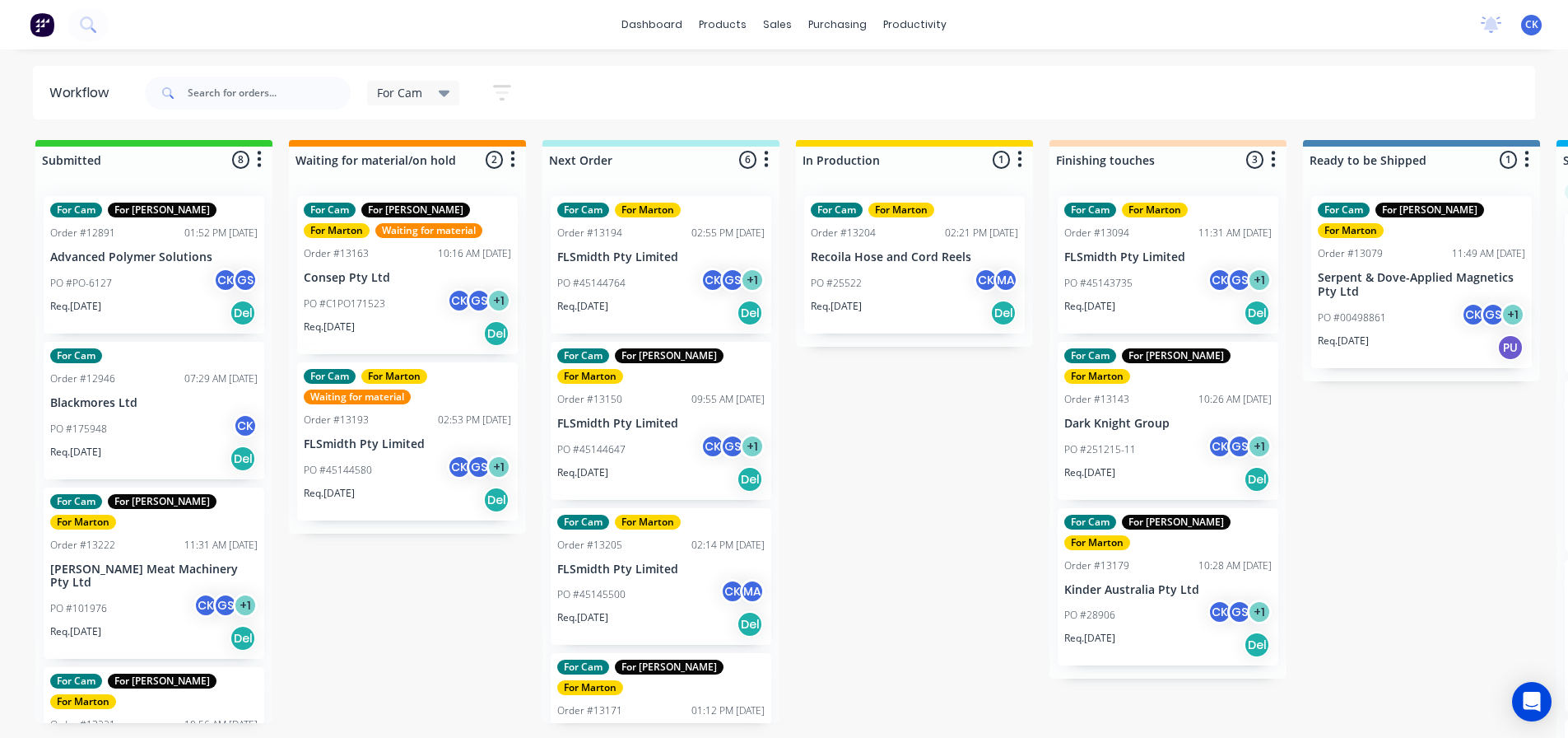
click at [1144, 631] on div "Req. 15/08/25 Del" at bounding box center [1167, 645] width 207 height 28
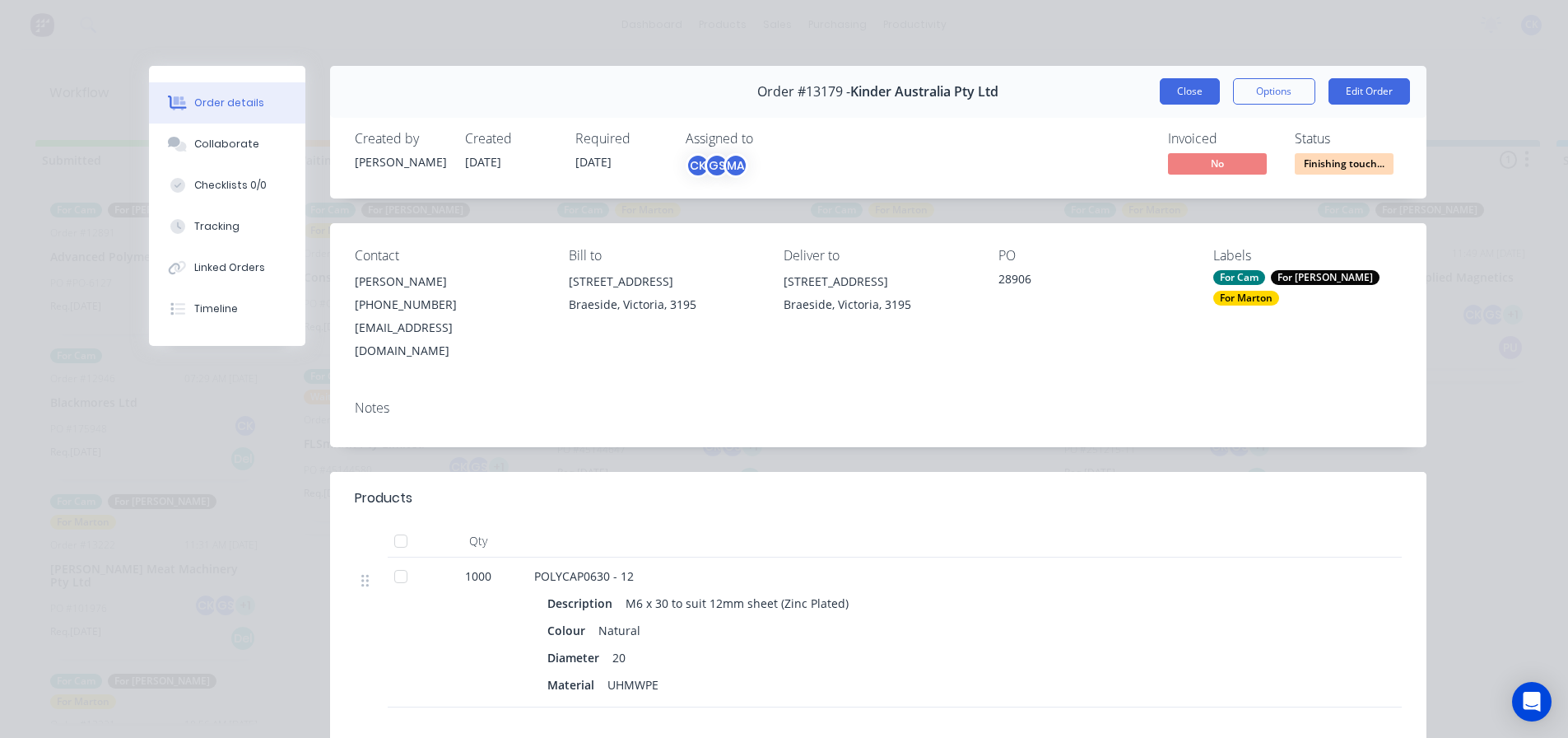
click at [1189, 99] on button "Close" at bounding box center [1189, 91] width 60 height 26
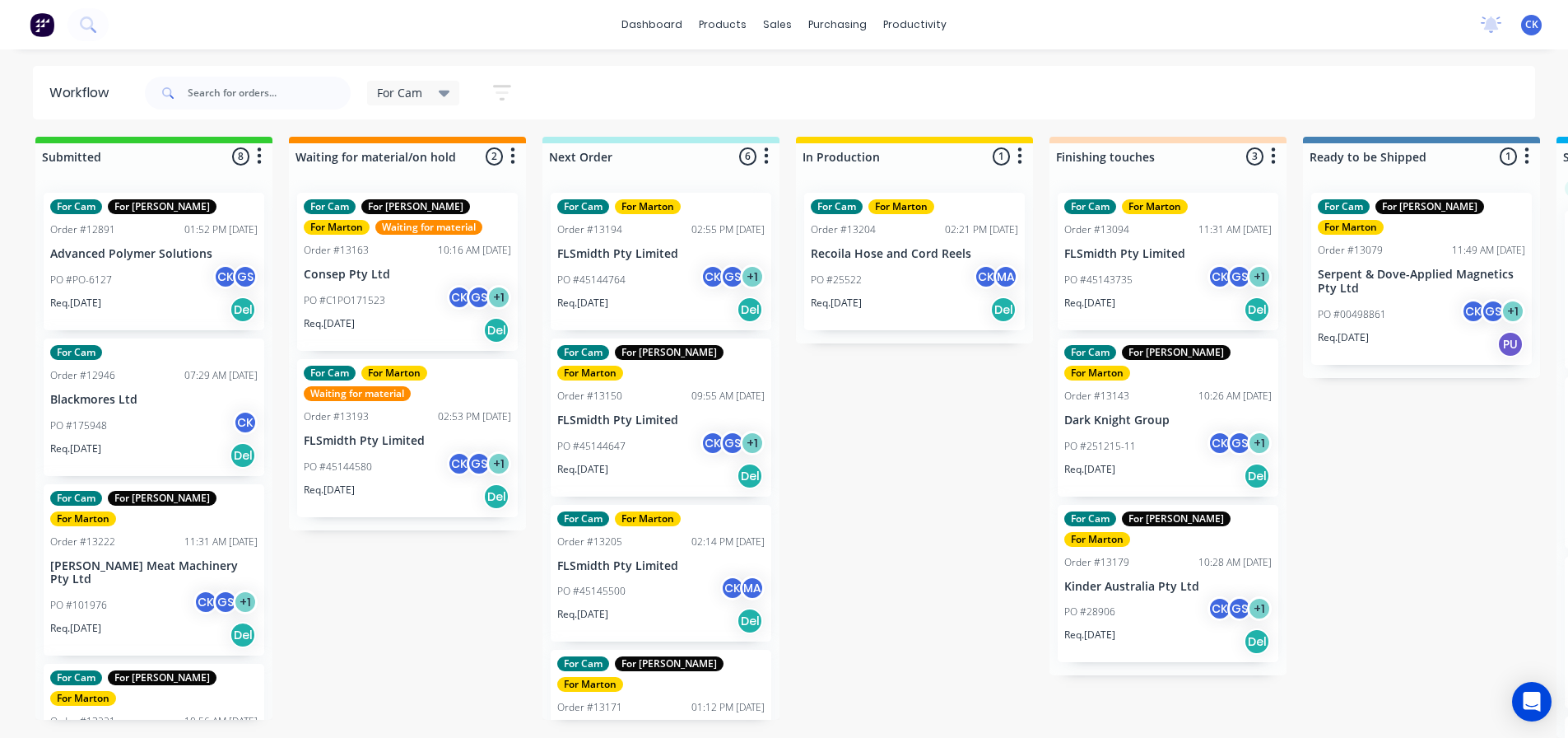
click at [847, 469] on div "Submitted 8 Sort By Created date Required date Order number Customer name Most …" at bounding box center [1121, 437] width 2268 height 601
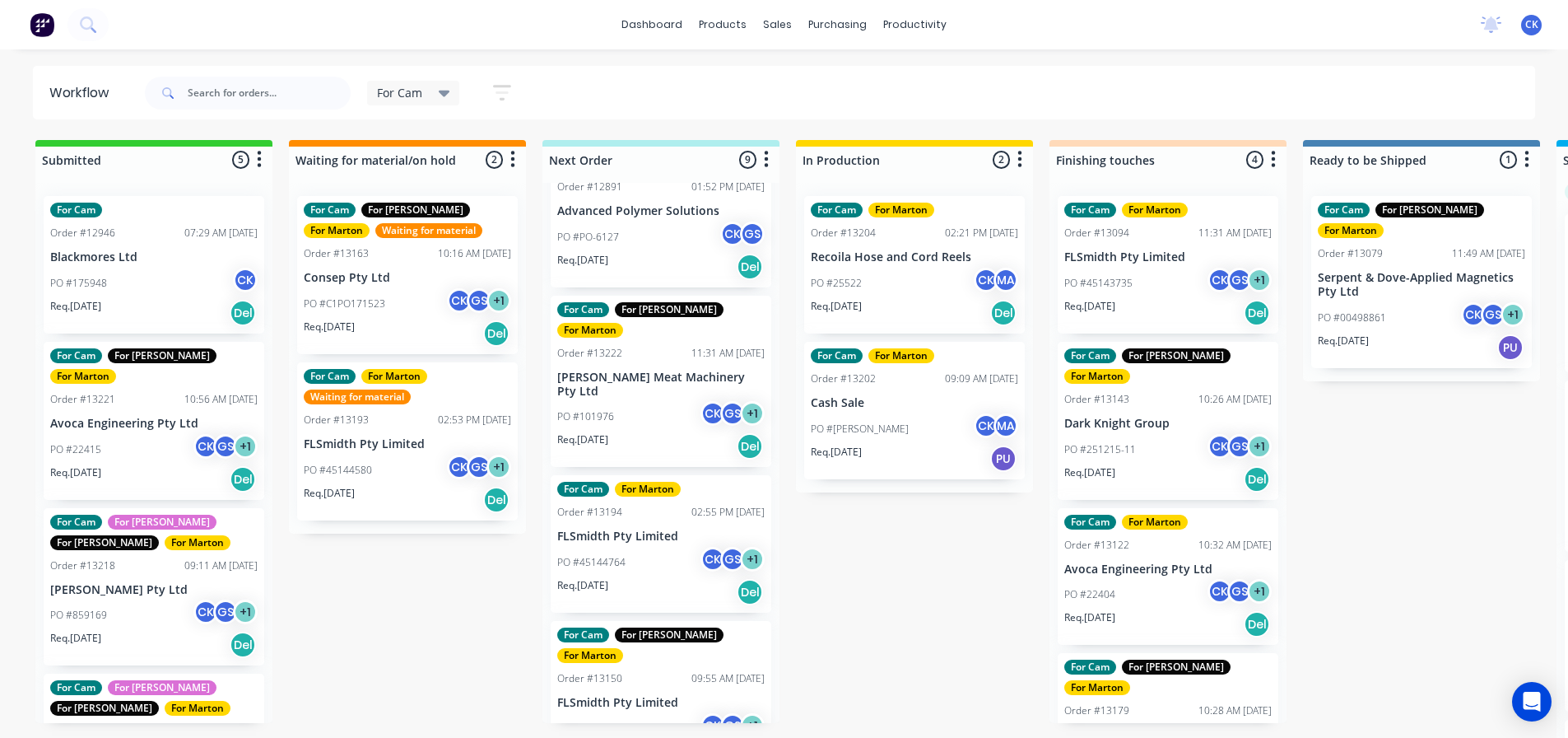
scroll to position [82, 0]
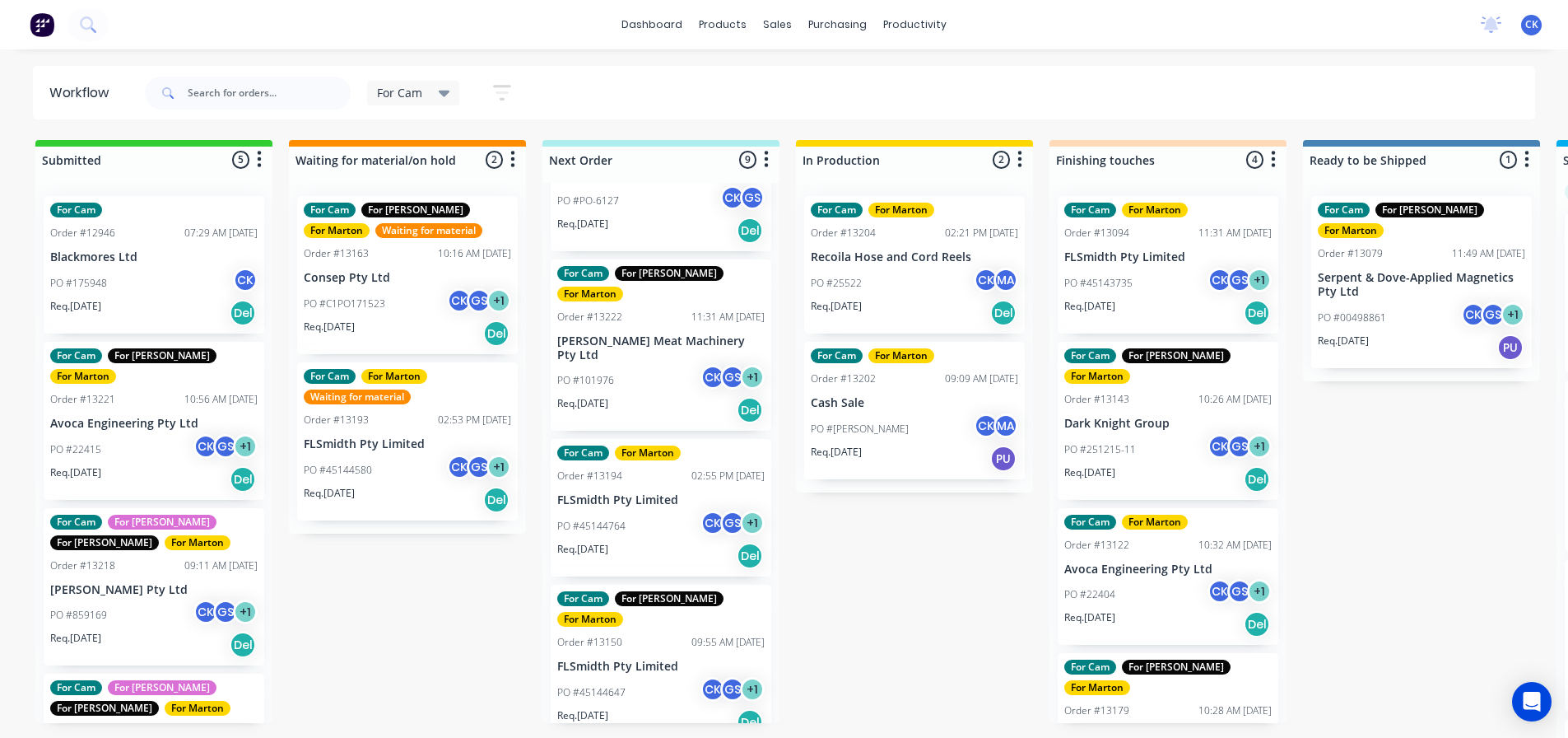
click at [670, 396] on div "Req. [DATE] Del" at bounding box center [660, 409] width 207 height 28
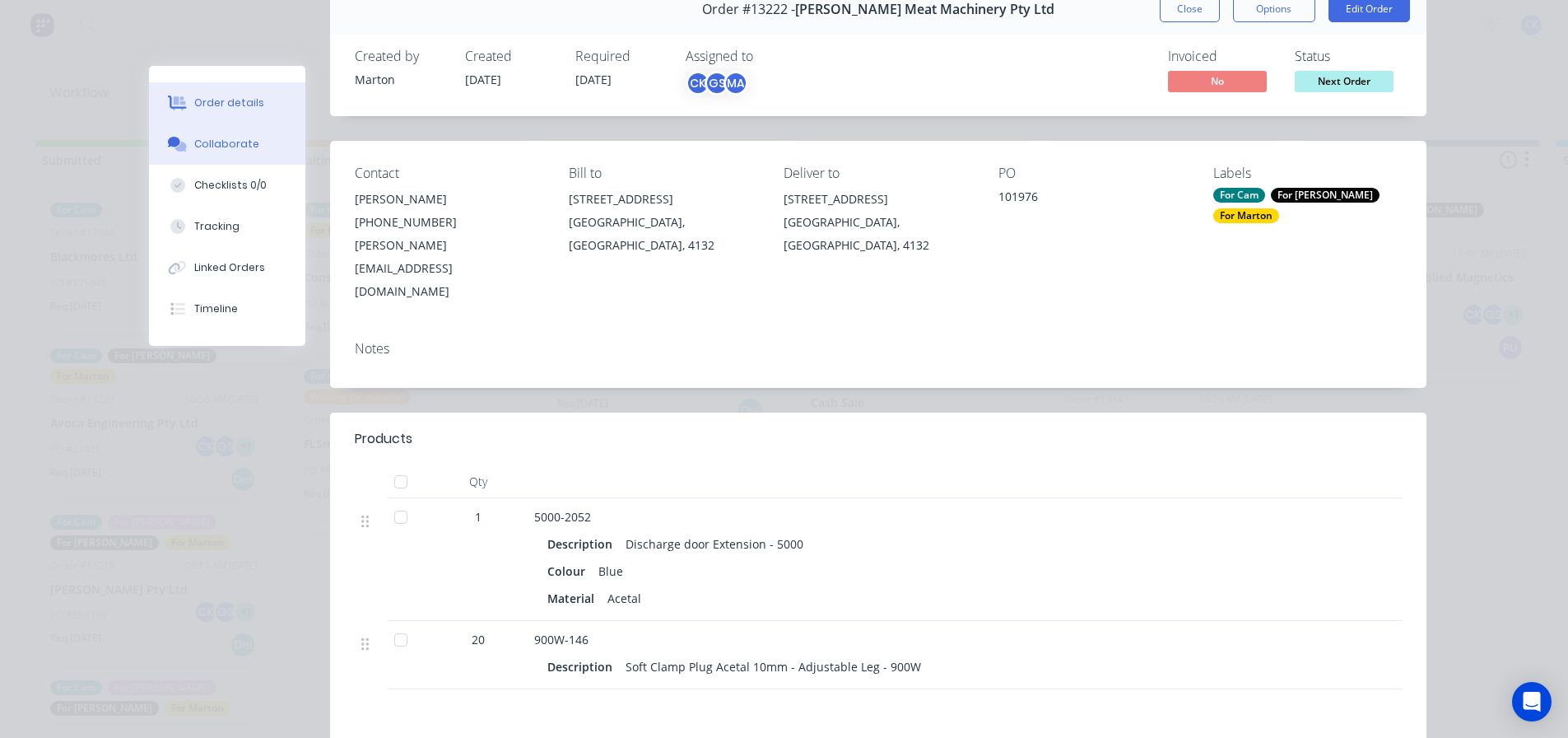
click at [248, 140] on button "Collaborate" at bounding box center [227, 144] width 156 height 41
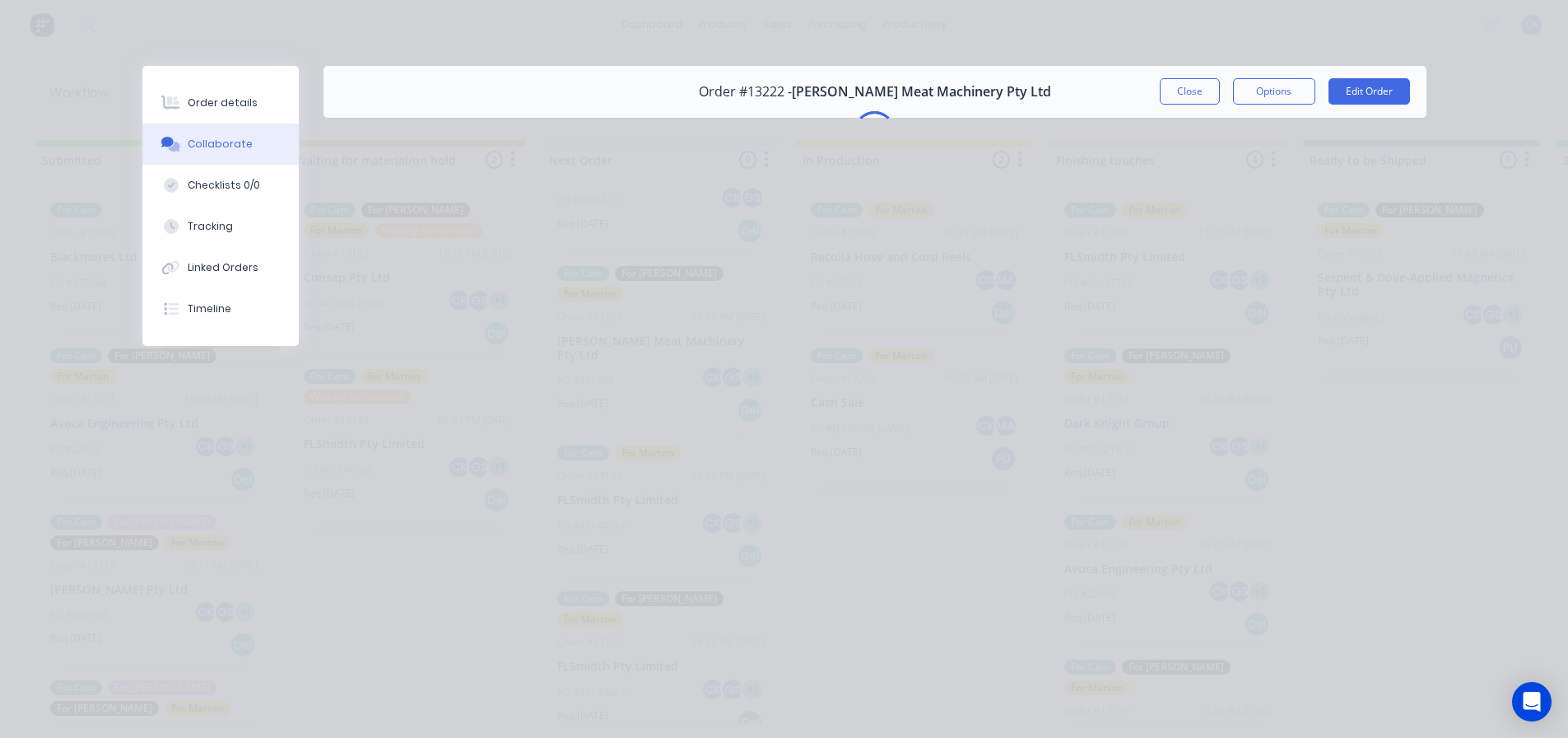
scroll to position [0, 0]
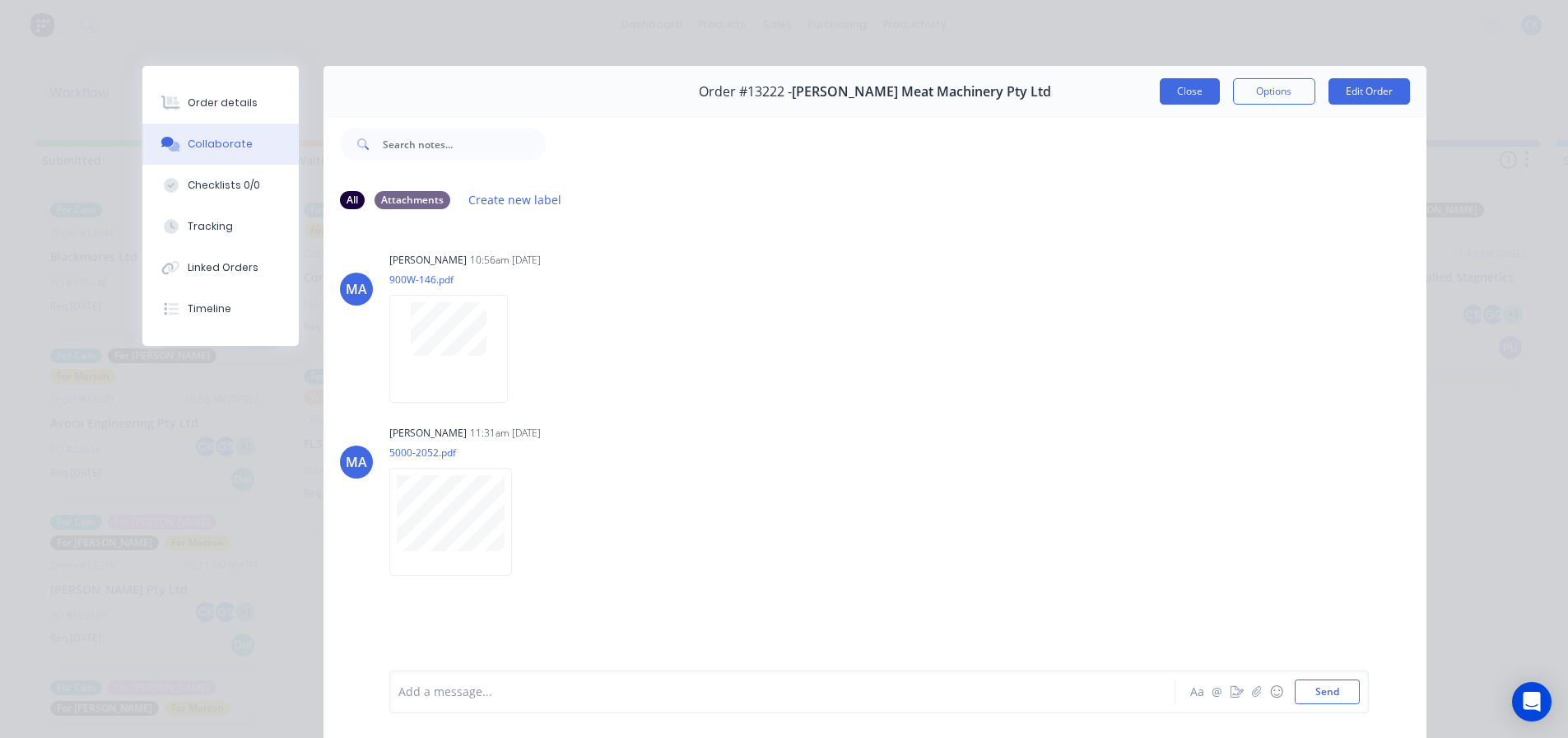
click at [1169, 93] on button "Close" at bounding box center [1189, 91] width 60 height 26
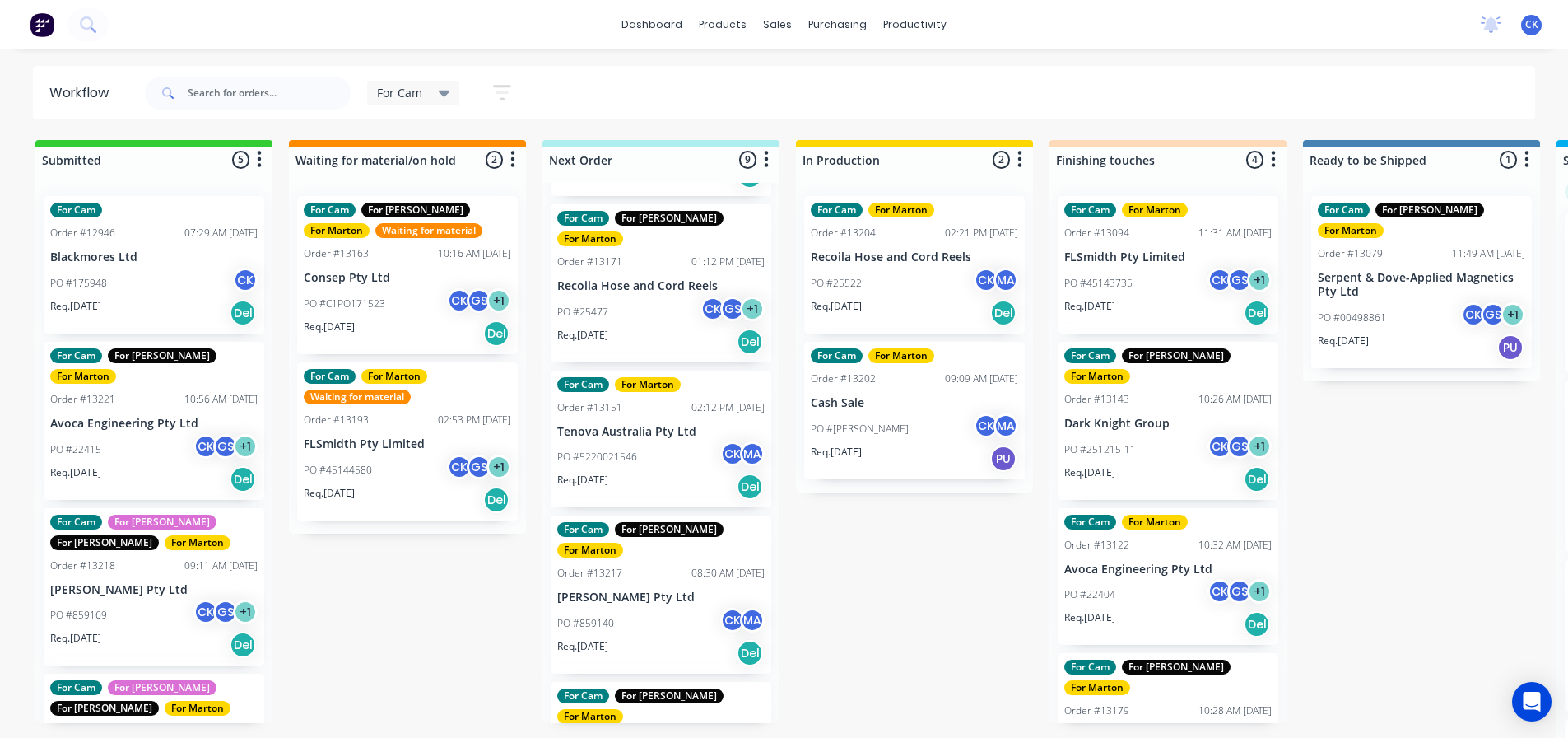
scroll to position [775, 0]
click at [648, 606] on div "PO #859140 CK MA" at bounding box center [660, 622] width 207 height 31
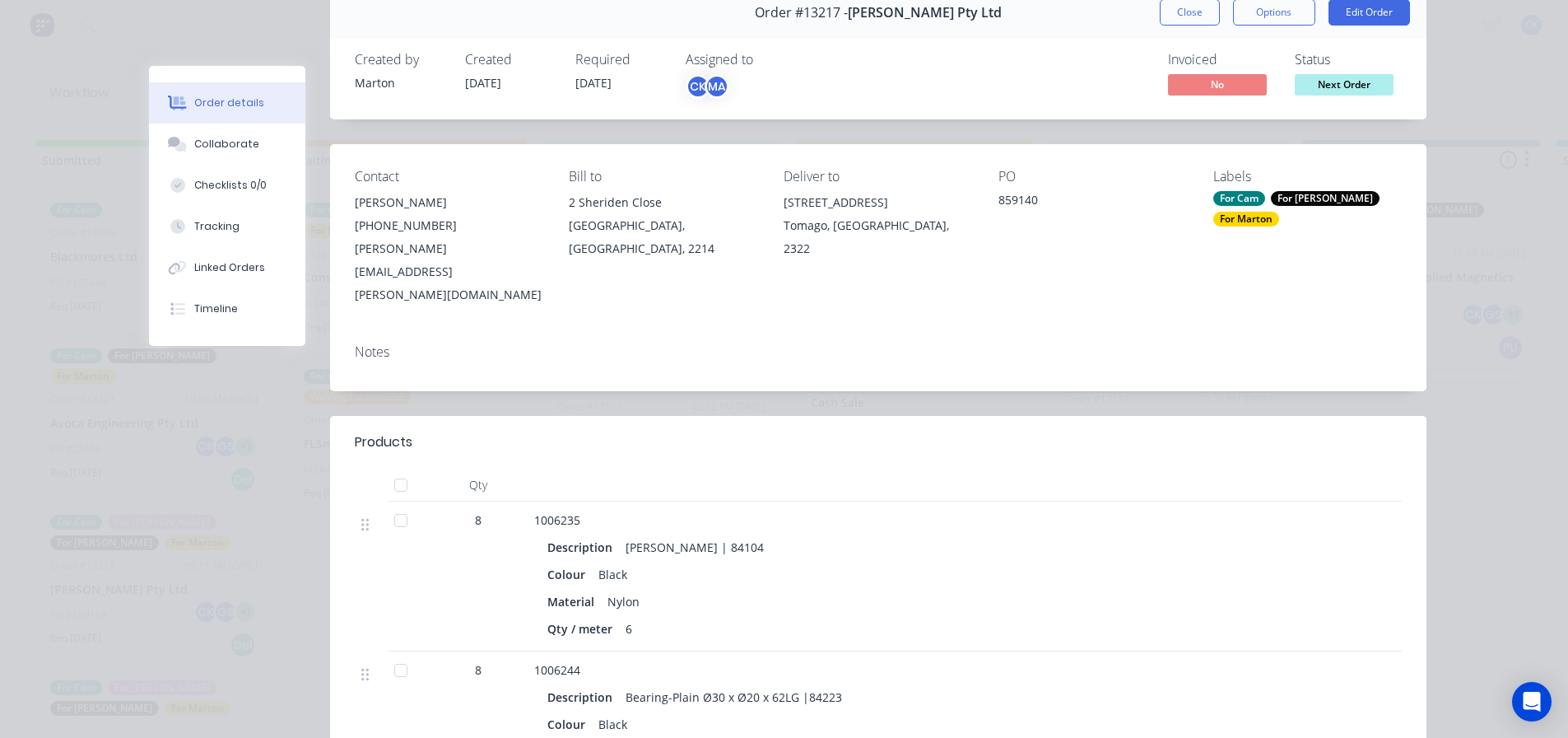
scroll to position [0, 0]
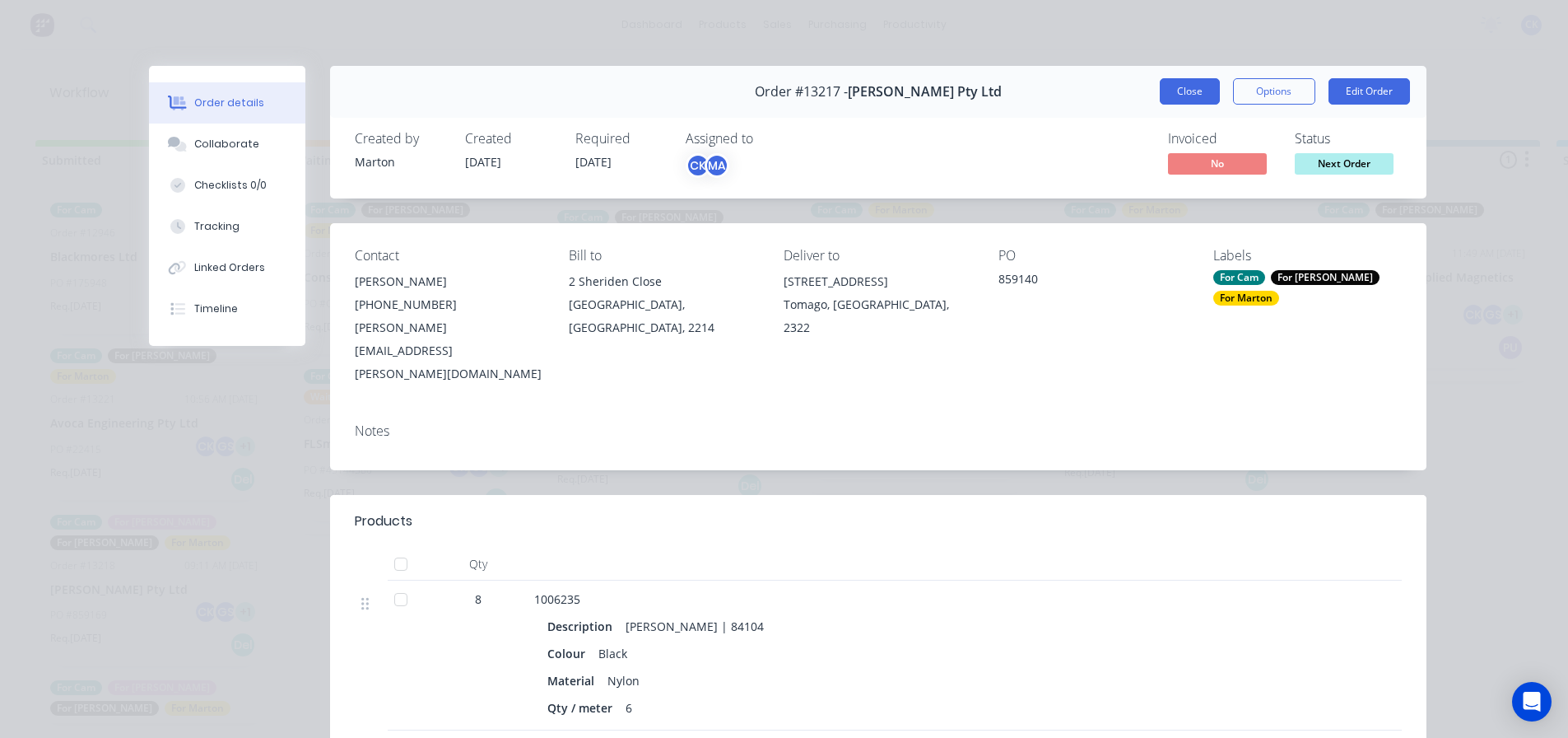
click at [1179, 83] on button "Close" at bounding box center [1189, 91] width 60 height 26
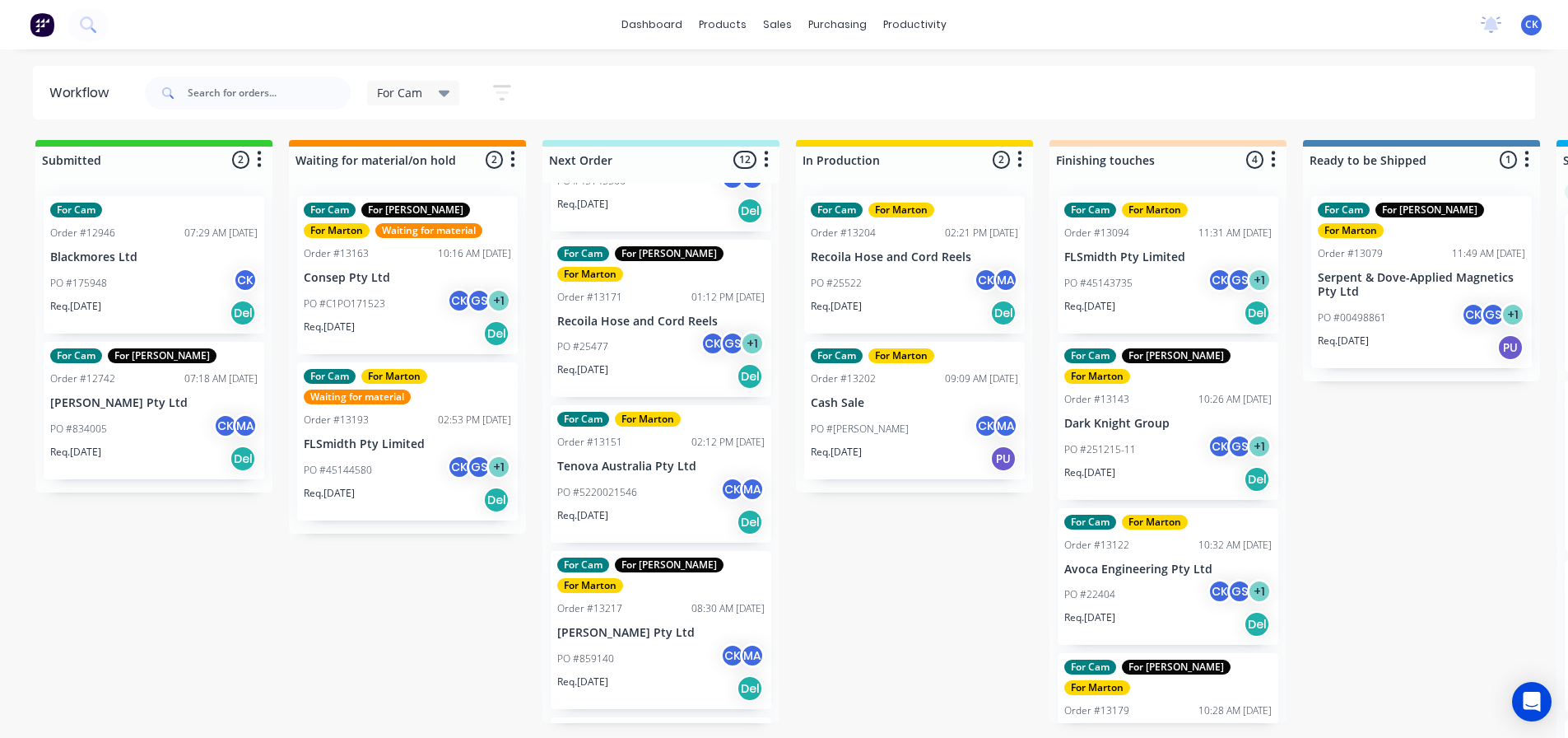
scroll to position [1070, 0]
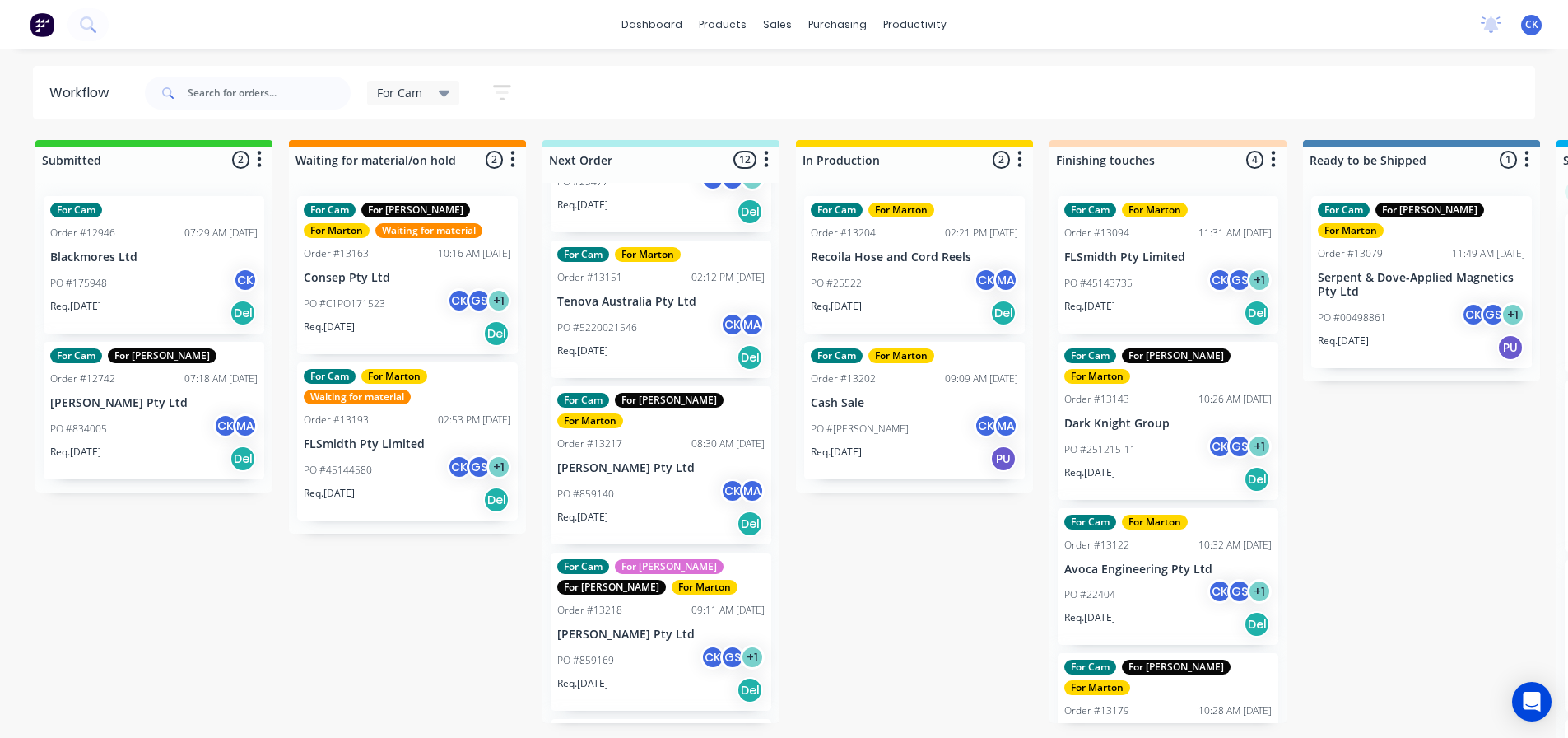
click at [683, 645] on div "PO #859169 CK GS + 1" at bounding box center [660, 660] width 207 height 31
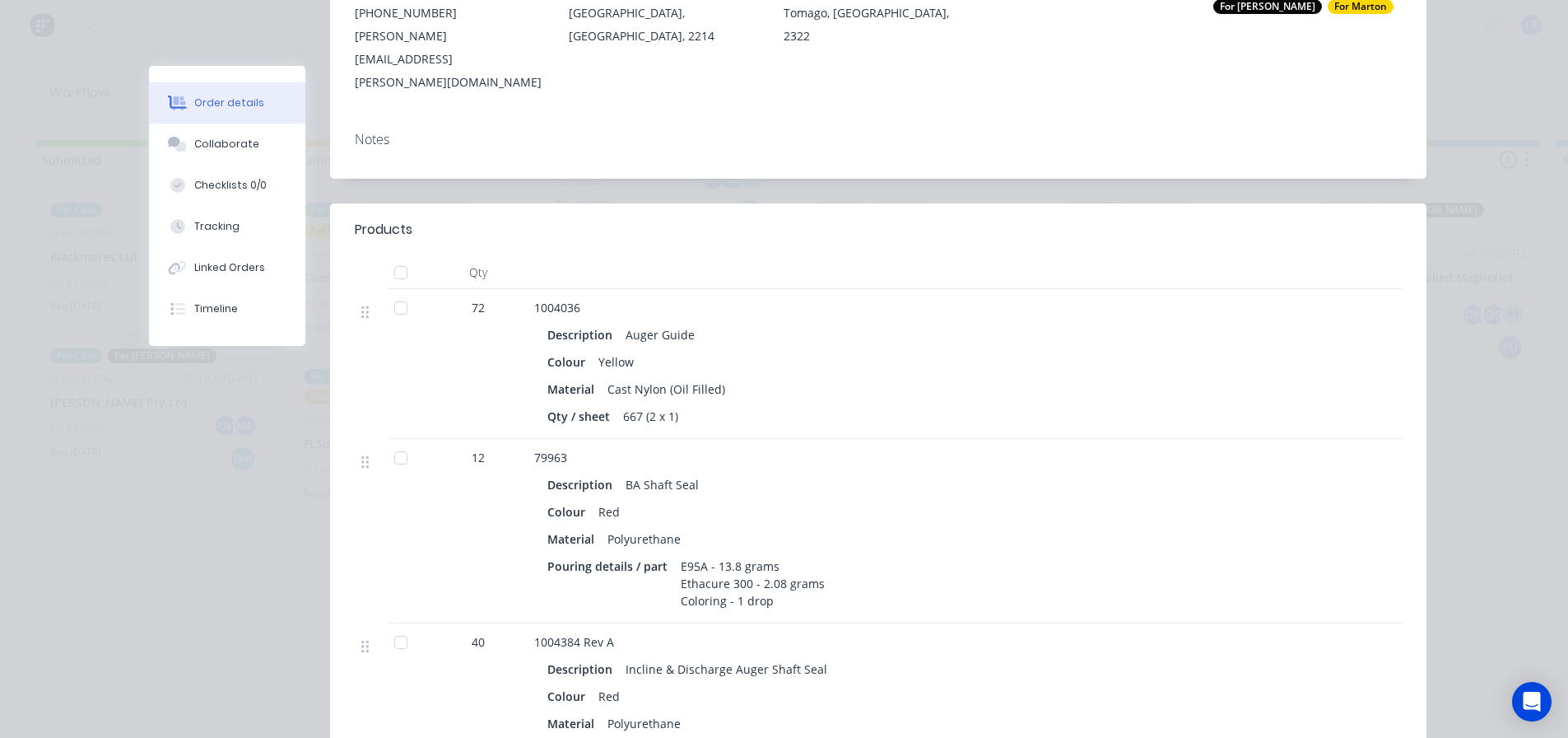
scroll to position [330, 0]
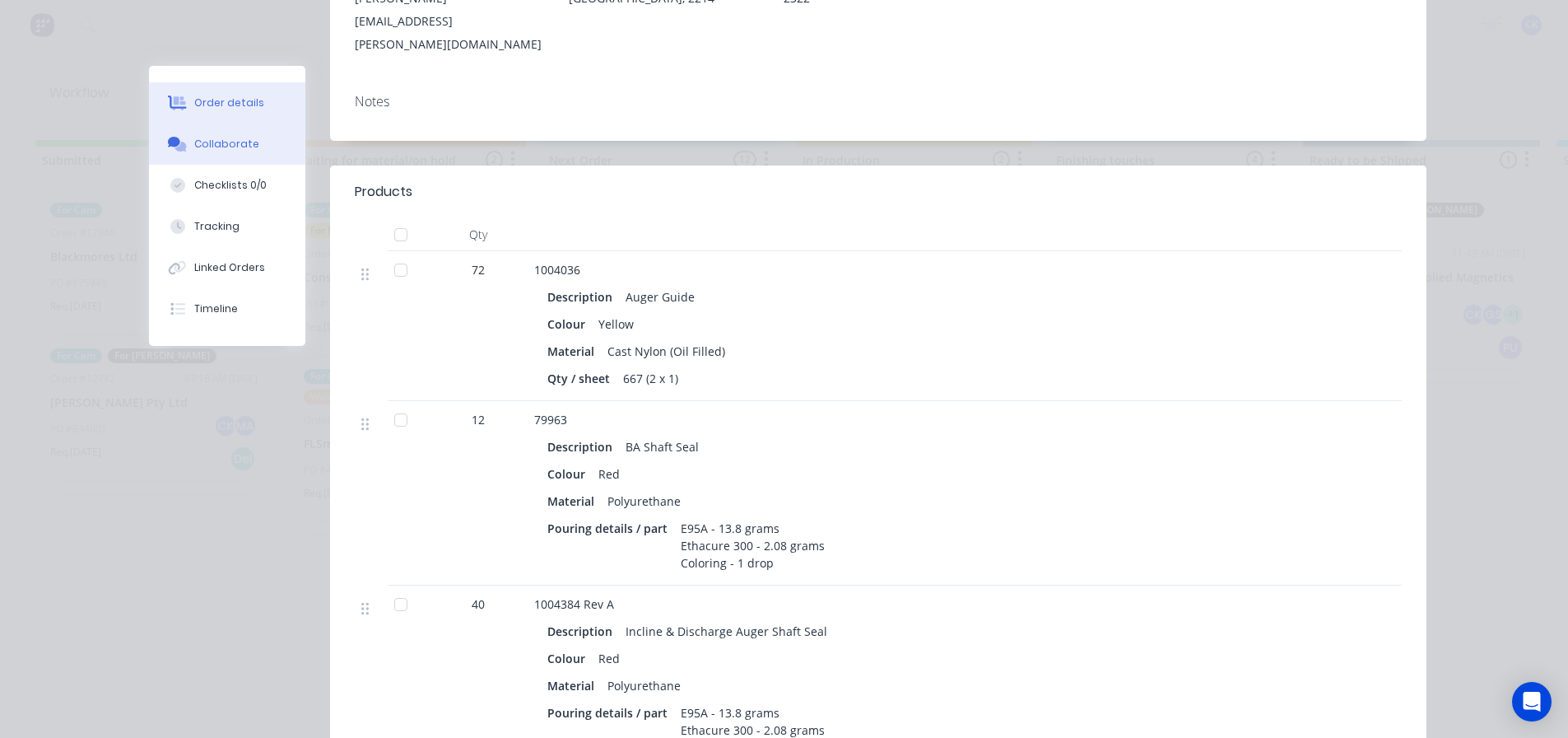
click at [237, 144] on div "Collaborate" at bounding box center [227, 144] width 65 height 14
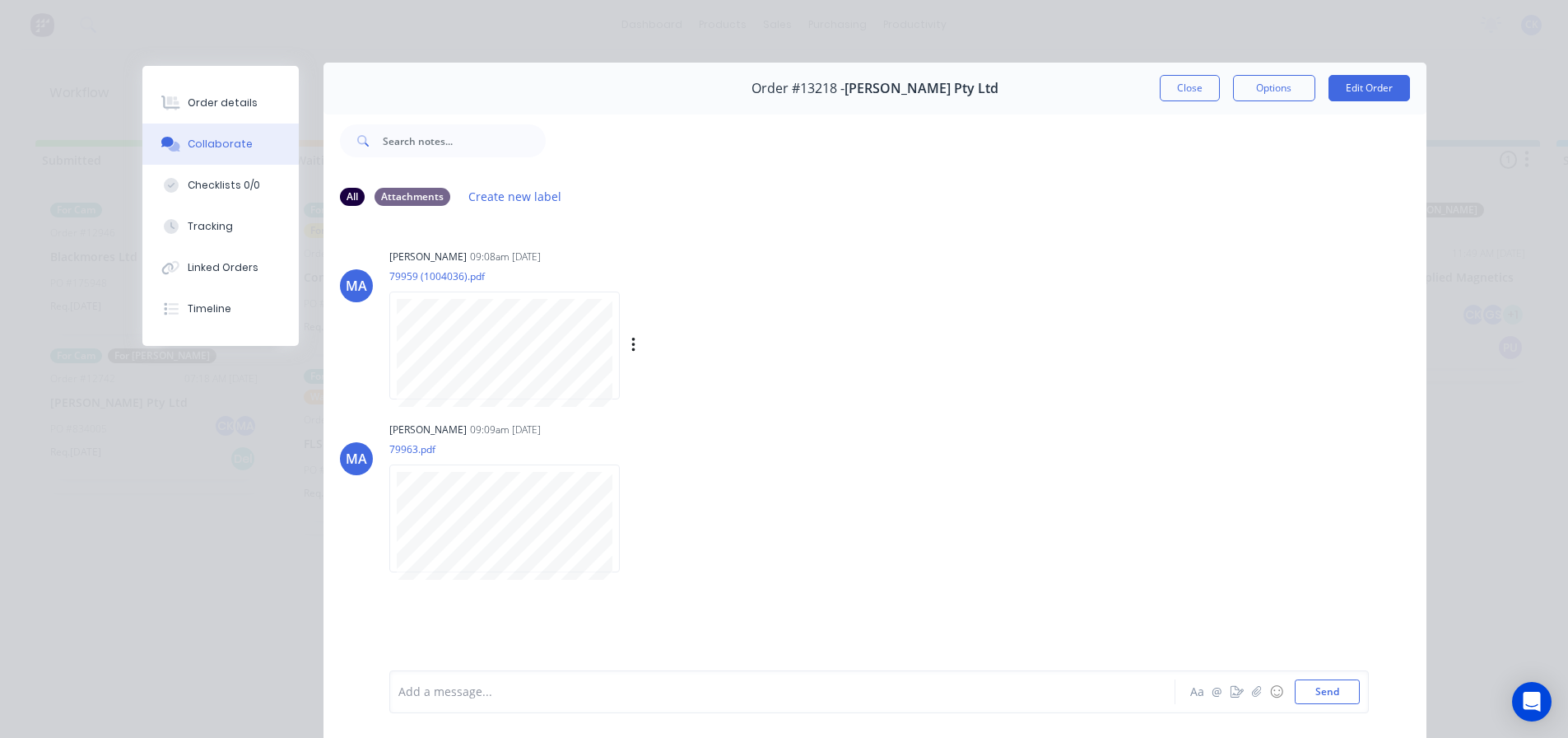
scroll to position [0, 0]
click at [228, 108] on div "Order details" at bounding box center [222, 102] width 70 height 14
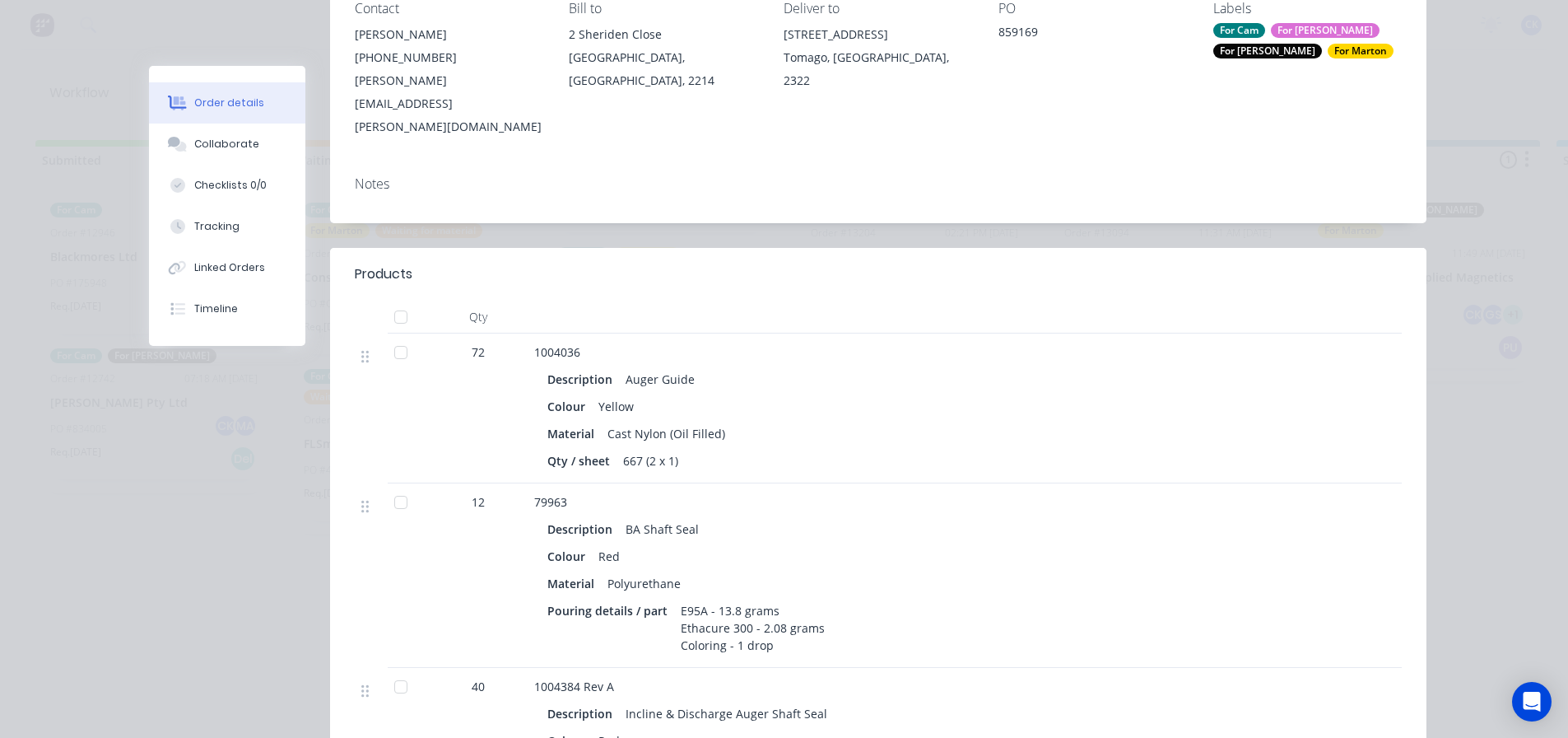
scroll to position [330, 0]
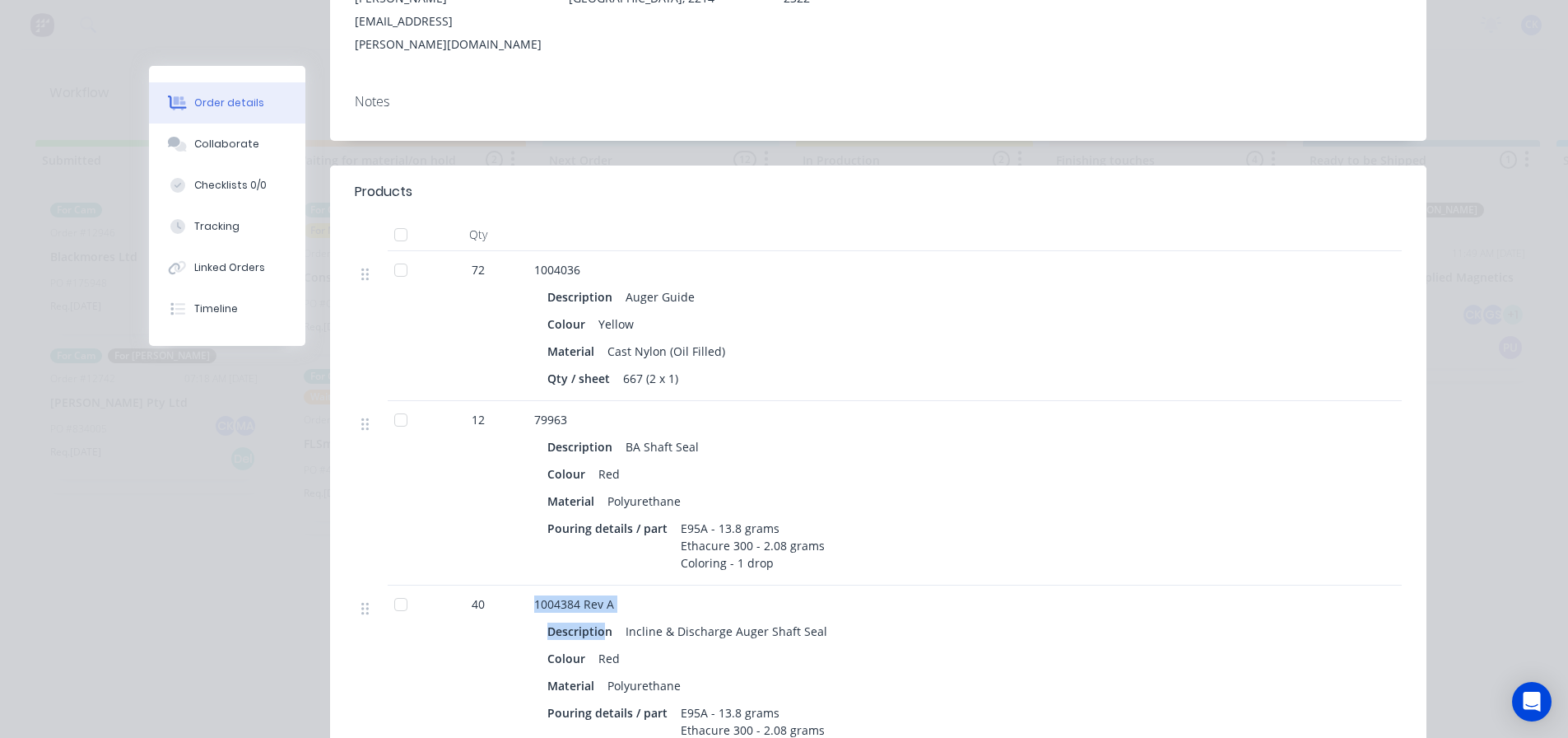
drag, startPoint x: 528, startPoint y: 561, endPoint x: 610, endPoint y: 571, distance: 82.6
click at [609, 585] on div "1004384 Rev A Description Incline & Discharge Auger Shaft Seal Colour Red Mater…" at bounding box center [857, 677] width 659 height 184
click at [631, 619] on div "Incline & Discharge Auger Shaft Seal" at bounding box center [726, 631] width 215 height 24
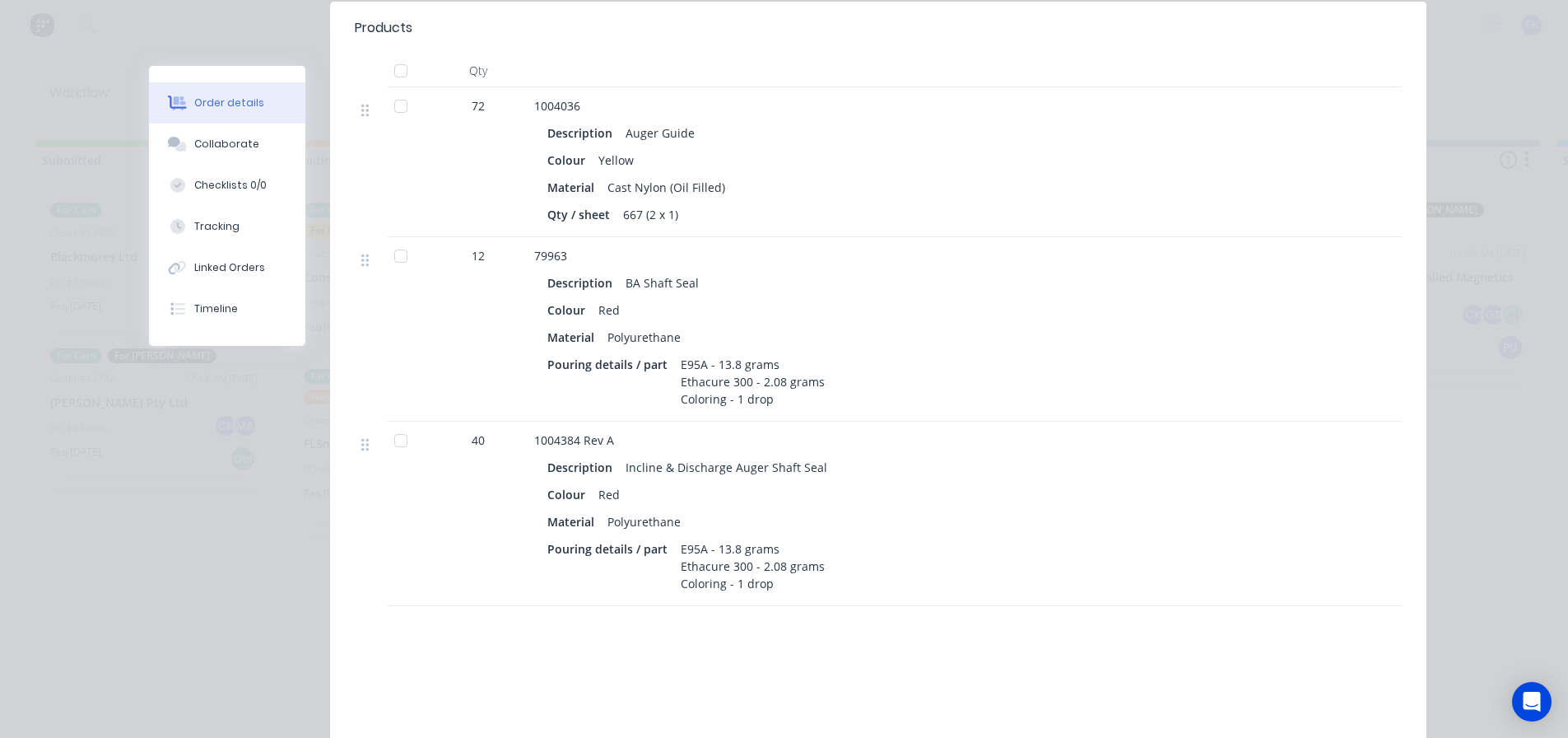
scroll to position [494, 0]
click at [277, 138] on button "Collaborate" at bounding box center [227, 144] width 156 height 41
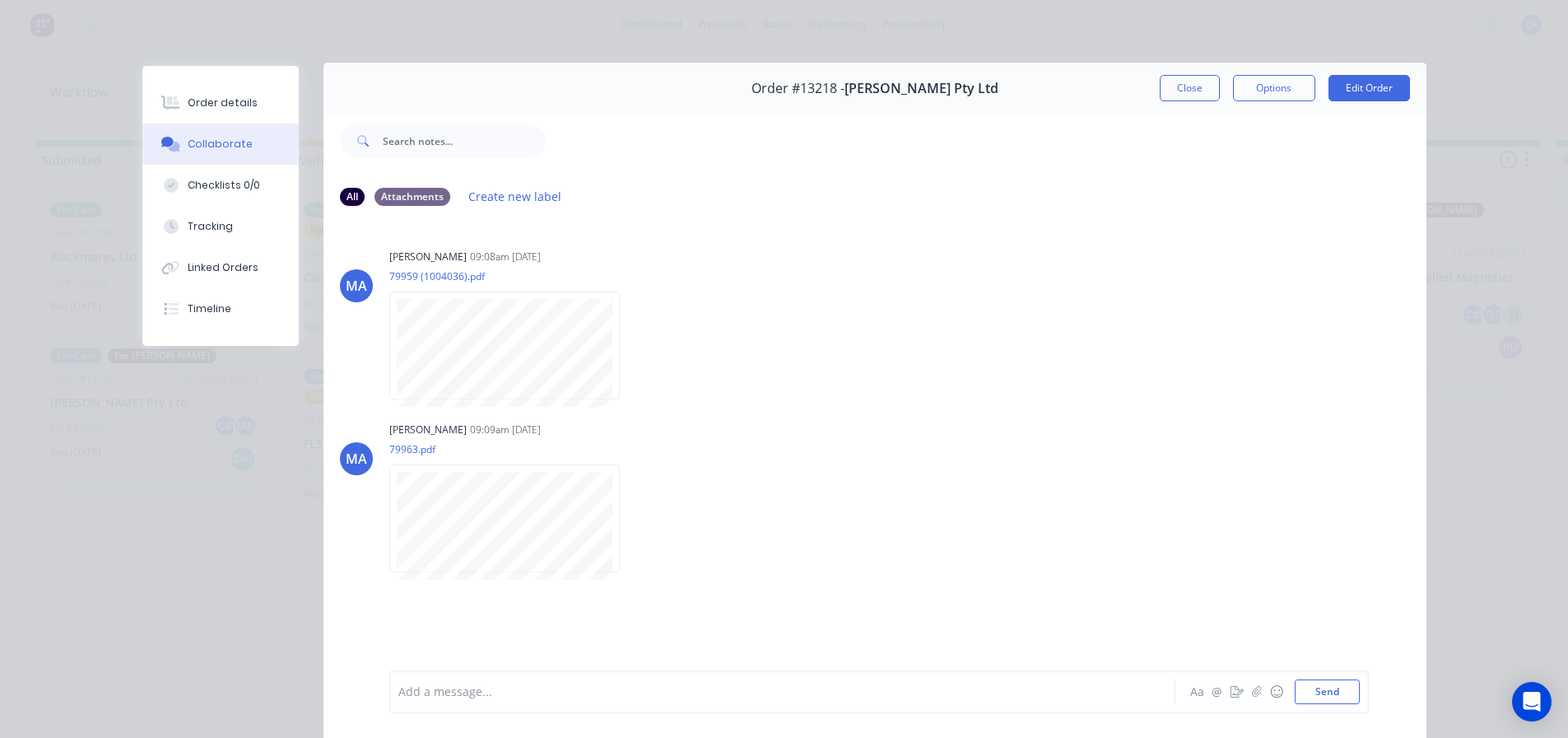
scroll to position [0, 0]
click at [1183, 91] on button "Close" at bounding box center [1189, 91] width 60 height 26
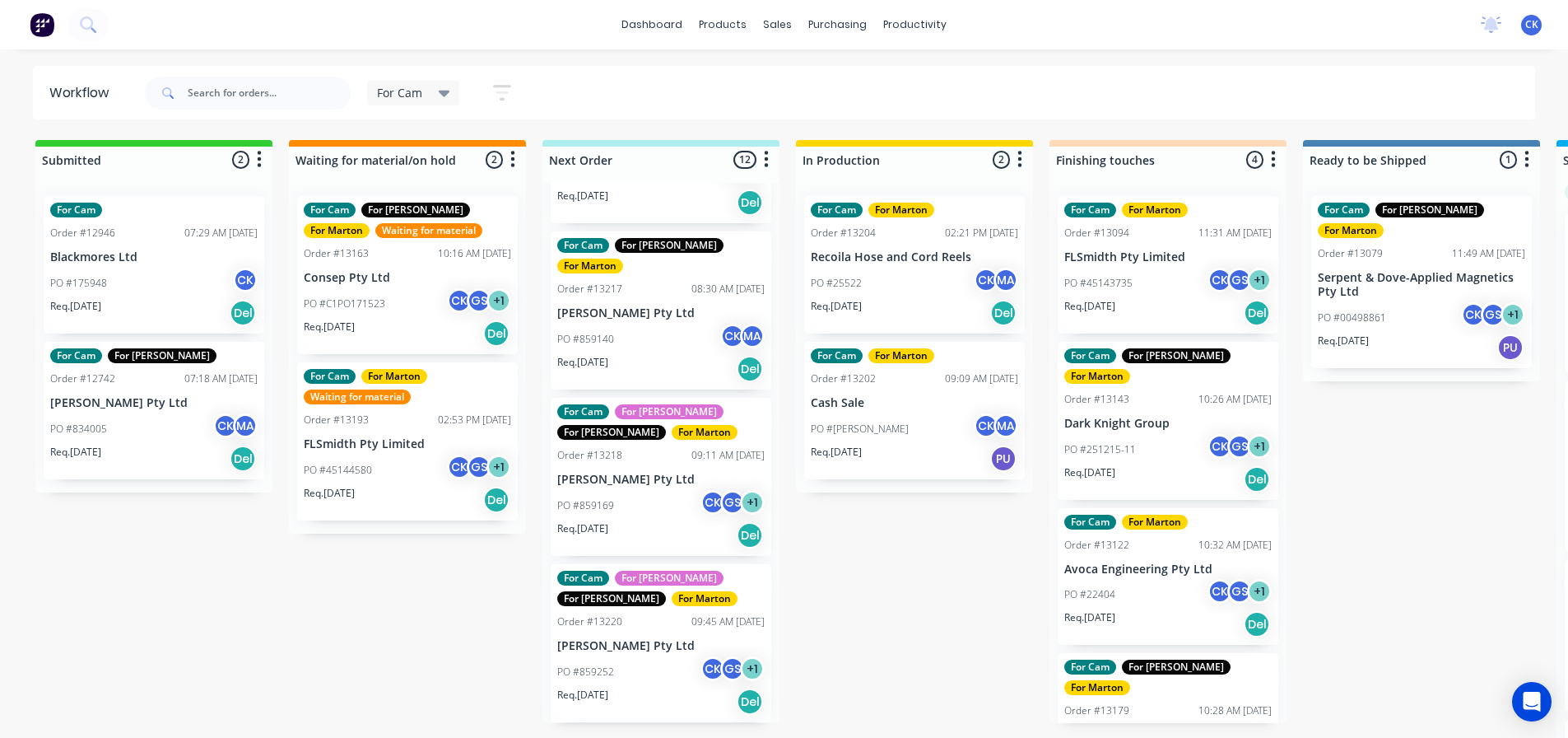
scroll to position [1235, 0]
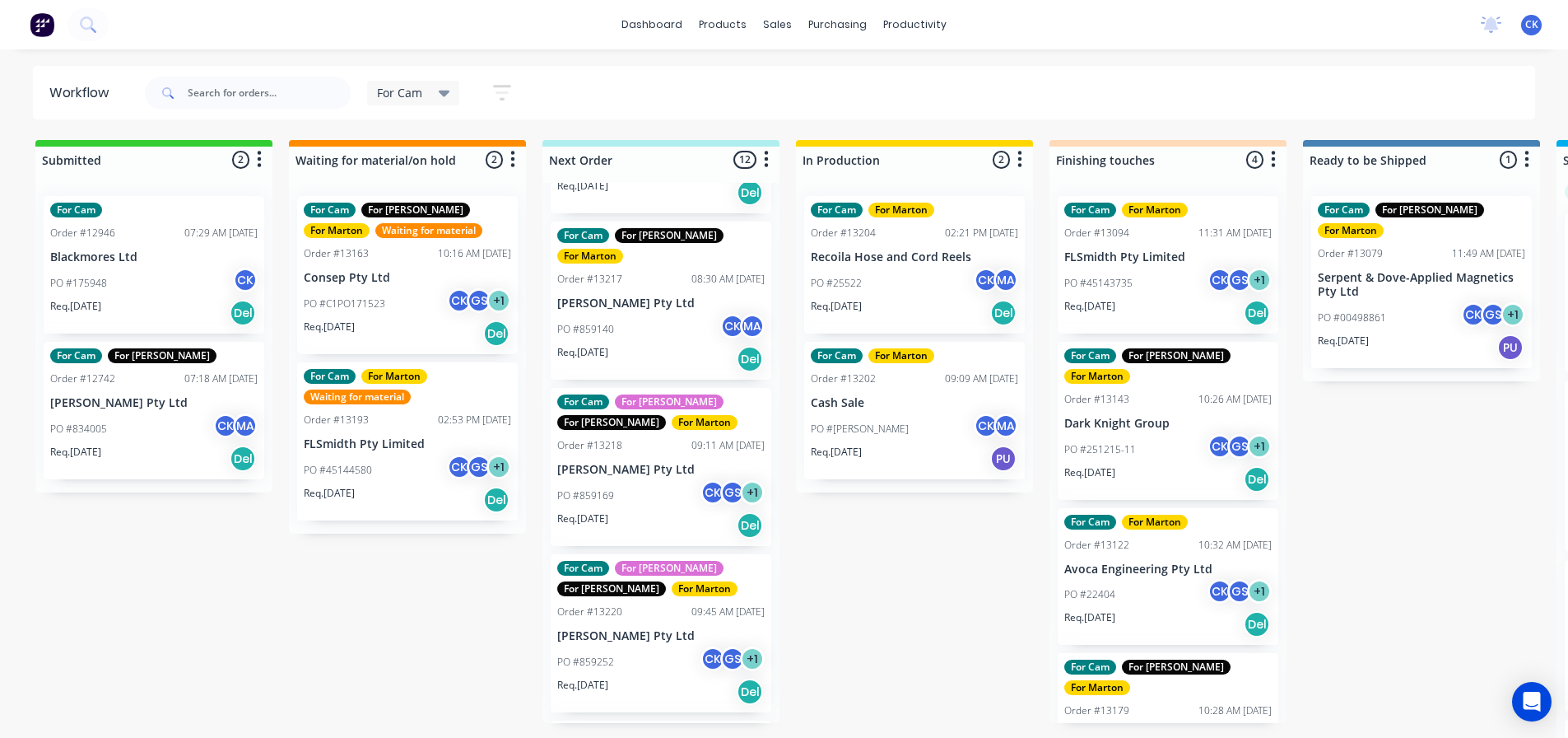
click at [655, 554] on div "For Cam For Faustino For Gary For Marton Order #13220 09:45 AM 08/08/25 G.H. Va…" at bounding box center [661, 633] width 221 height 158
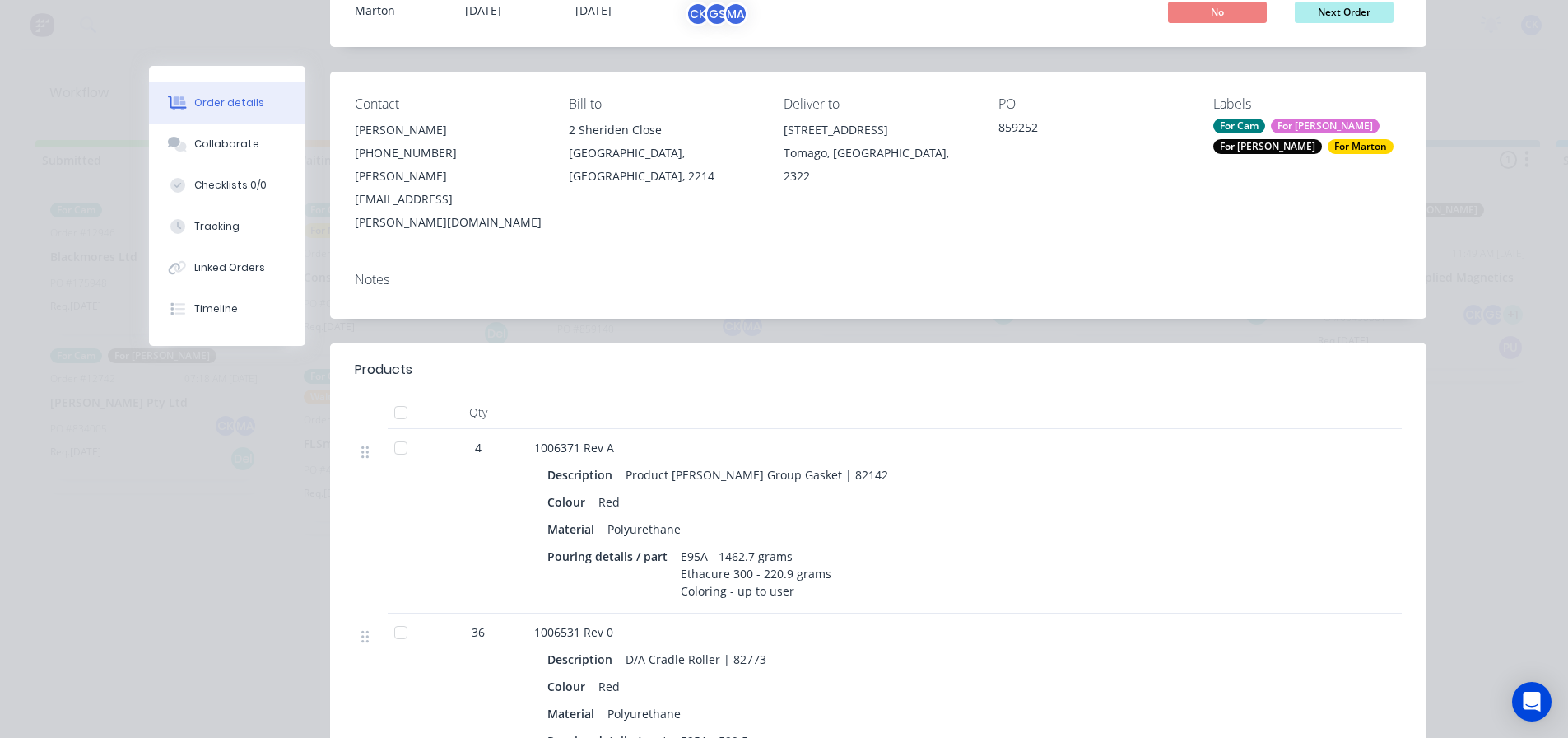
scroll to position [0, 0]
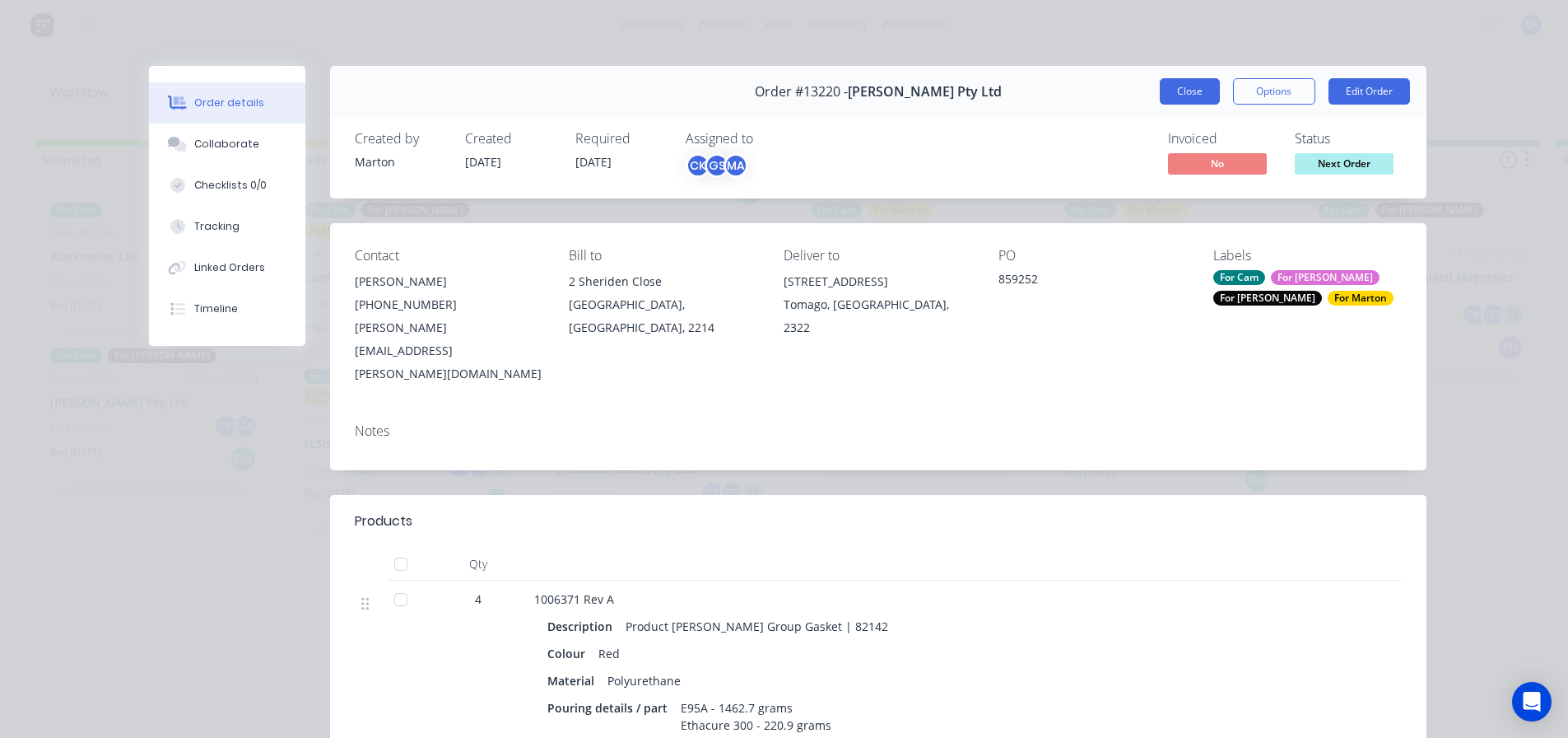
click at [1169, 92] on button "Close" at bounding box center [1189, 91] width 60 height 26
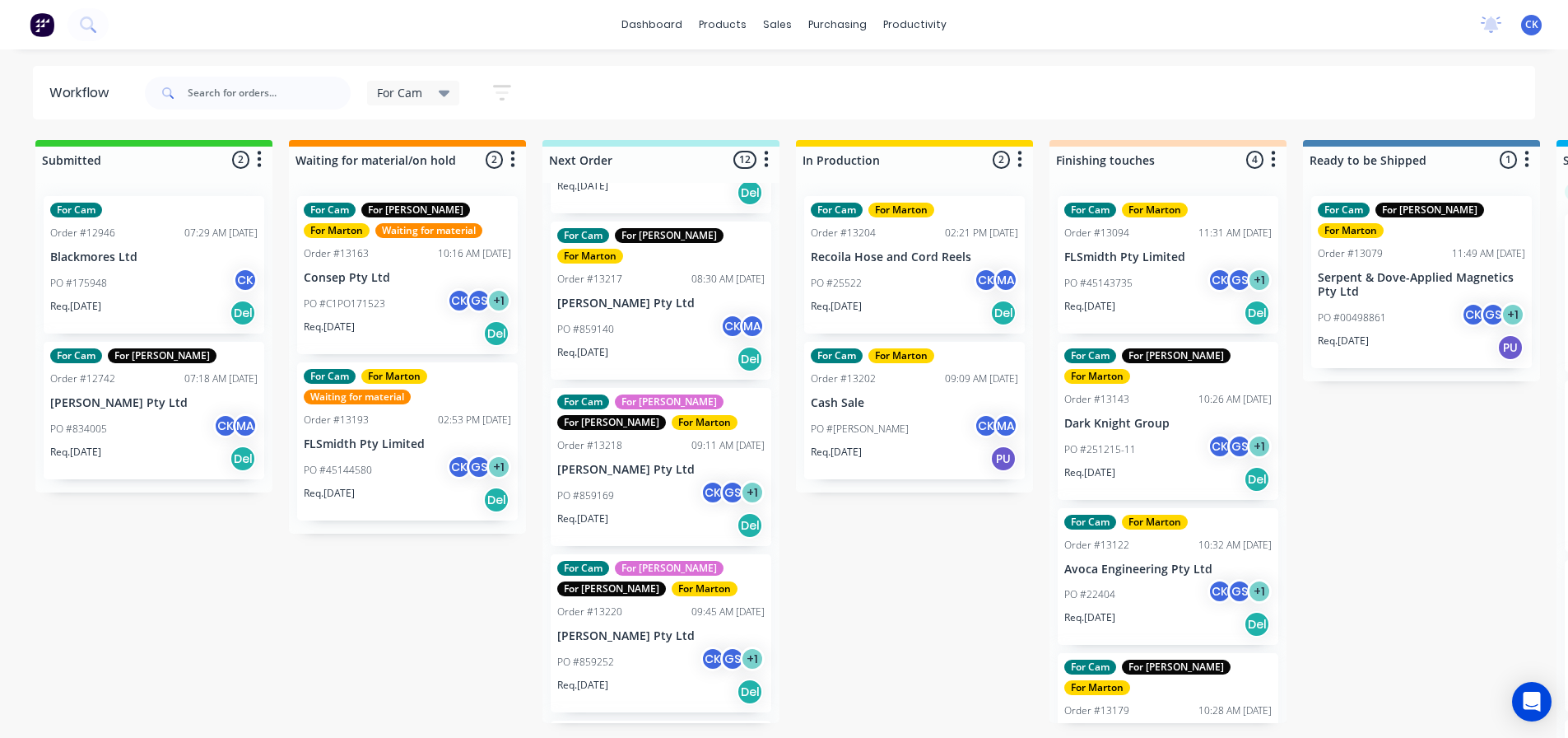
click at [643, 480] on div "PO #859169 CK GS + 1" at bounding box center [660, 495] width 207 height 31
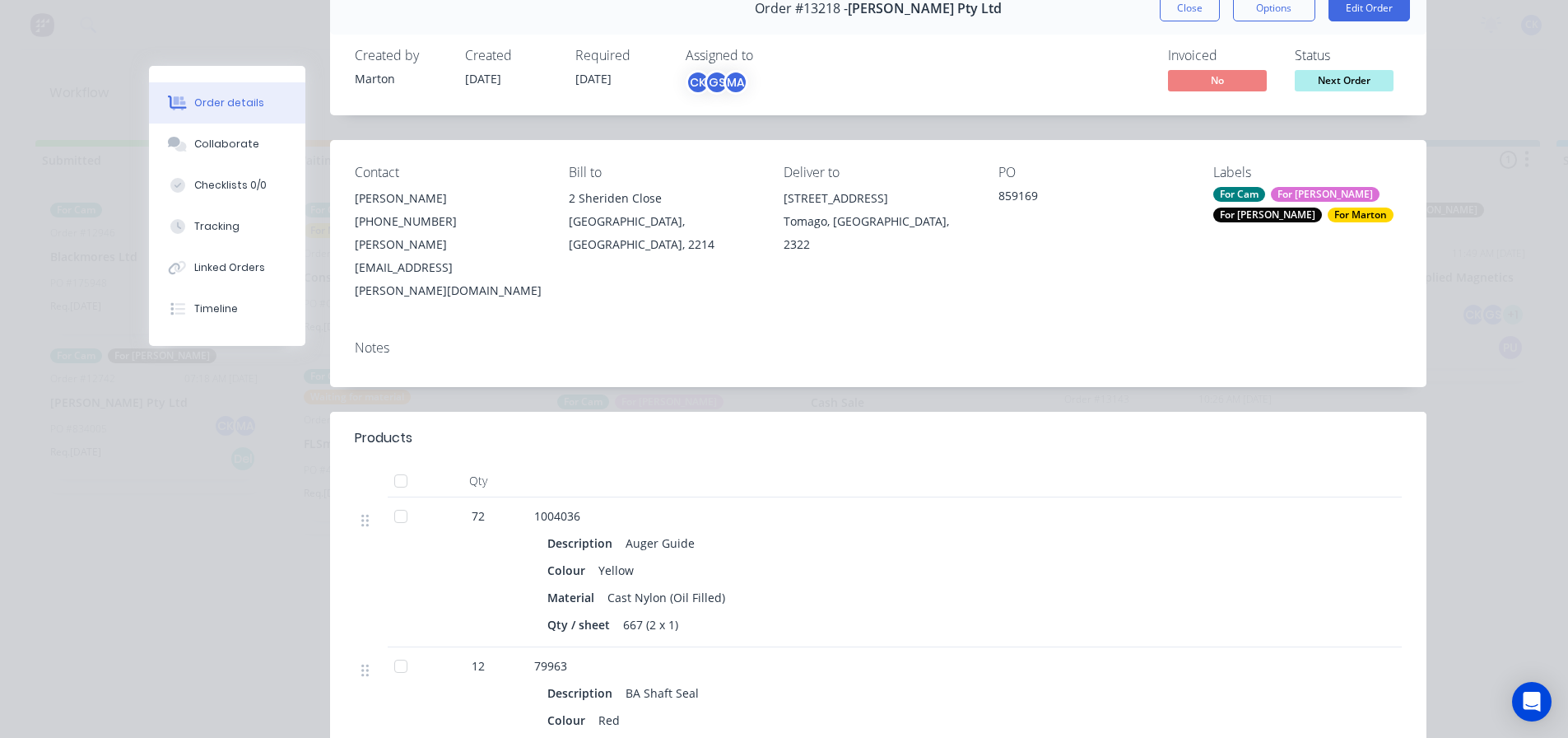
scroll to position [82, 0]
